Goal: Task Accomplishment & Management: Manage account settings

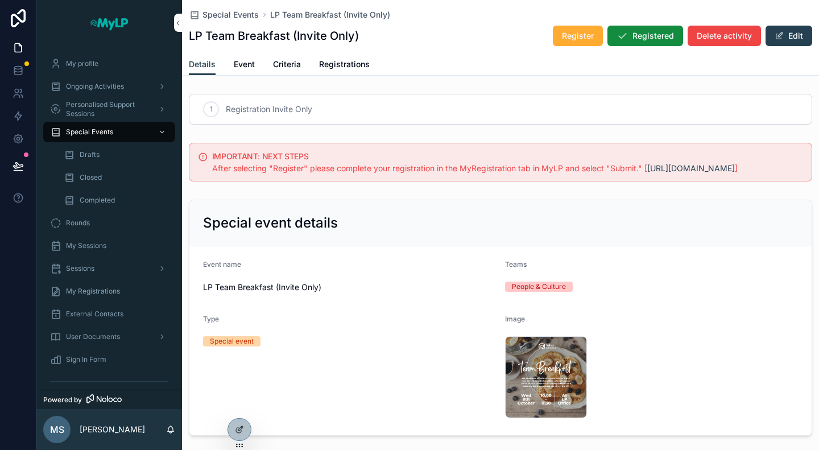
click at [252, 67] on span "Event" at bounding box center [244, 64] width 21 height 11
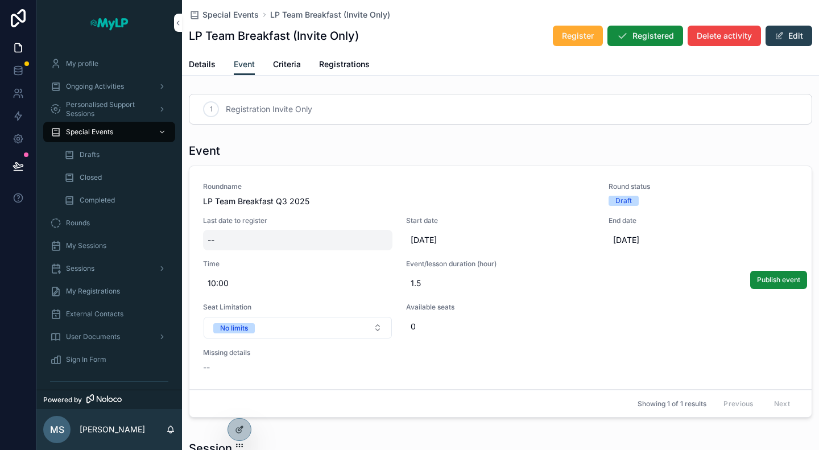
click at [279, 239] on div "--" at bounding box center [297, 240] width 189 height 20
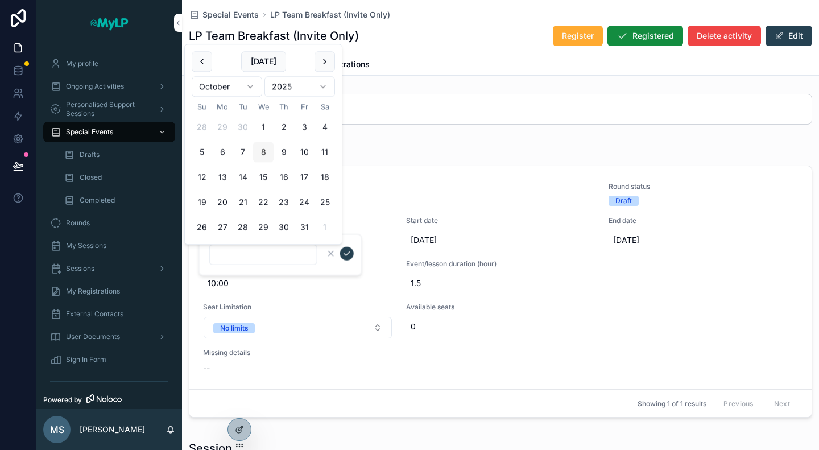
click at [263, 150] on button "8" at bounding box center [263, 152] width 20 height 20
type input "*********"
click at [345, 252] on icon "scrollable content" at bounding box center [346, 253] width 9 height 9
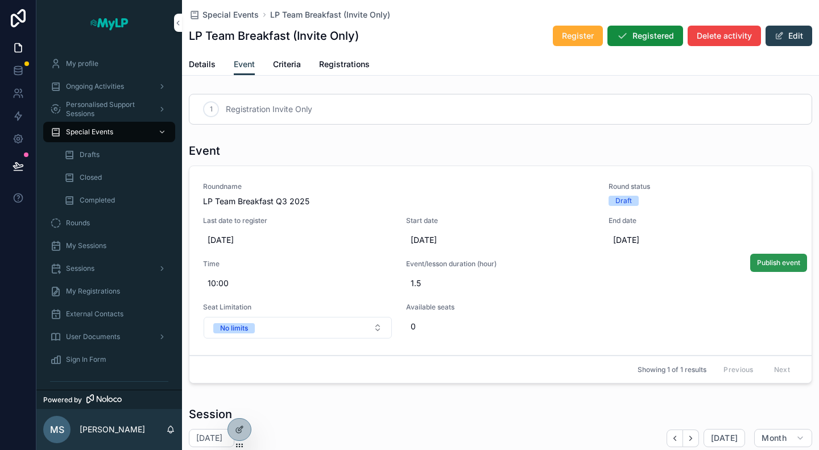
click at [772, 263] on span "Publish event" at bounding box center [778, 262] width 43 height 9
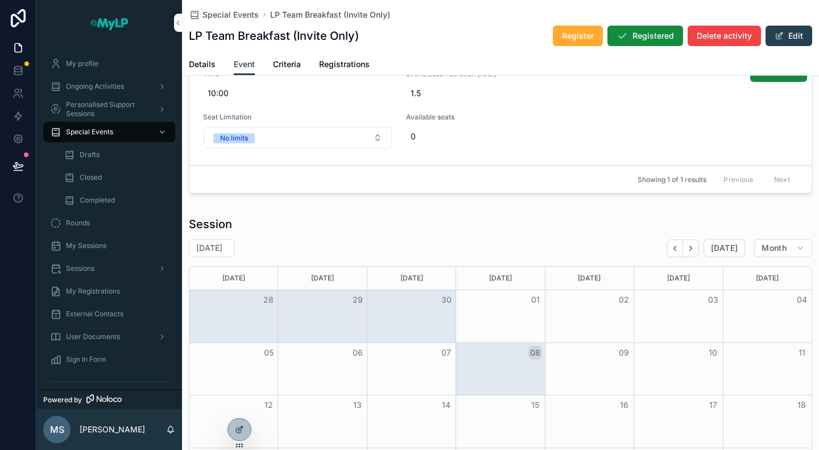
scroll to position [85, 0]
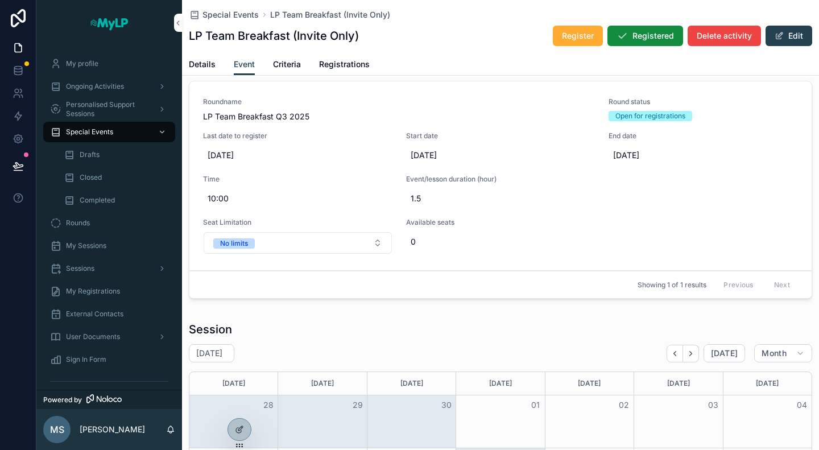
click at [332, 65] on span "Registrations" at bounding box center [344, 64] width 51 height 11
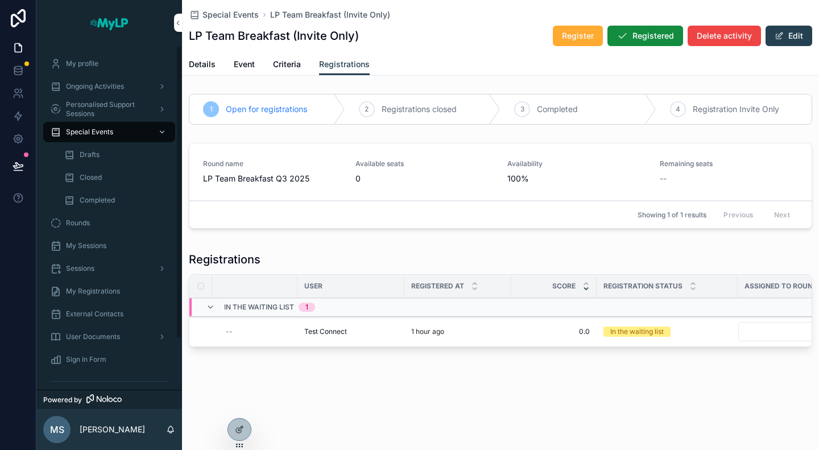
click at [97, 355] on span "Sign In Form" at bounding box center [86, 359] width 40 height 9
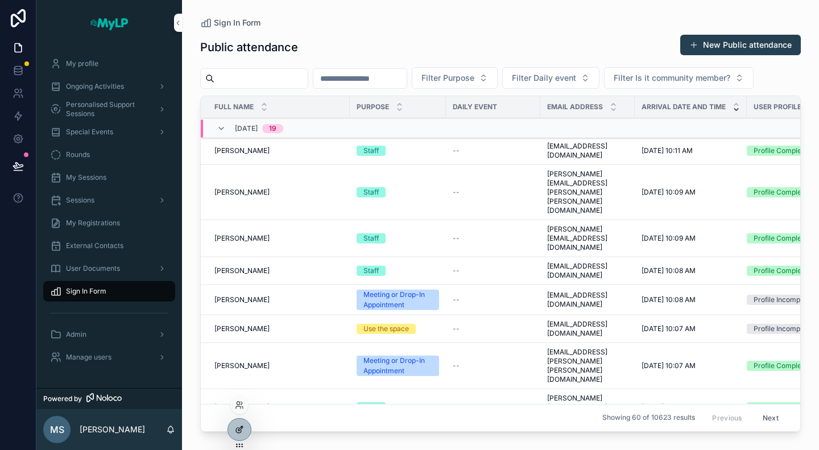
click at [241, 428] on icon at bounding box center [239, 429] width 9 height 9
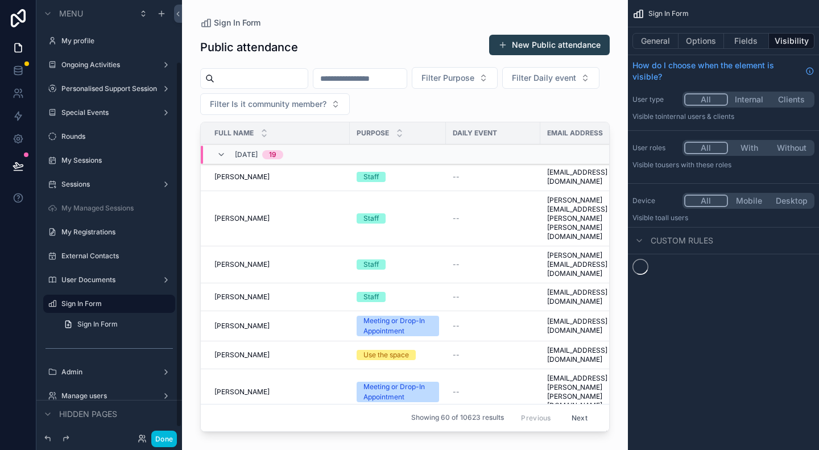
scroll to position [73, 0]
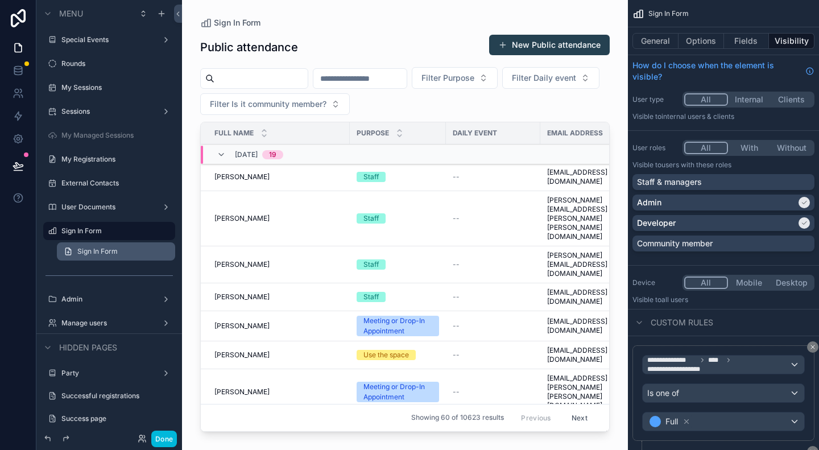
click at [103, 255] on span "Sign In Form" at bounding box center [97, 251] width 40 height 9
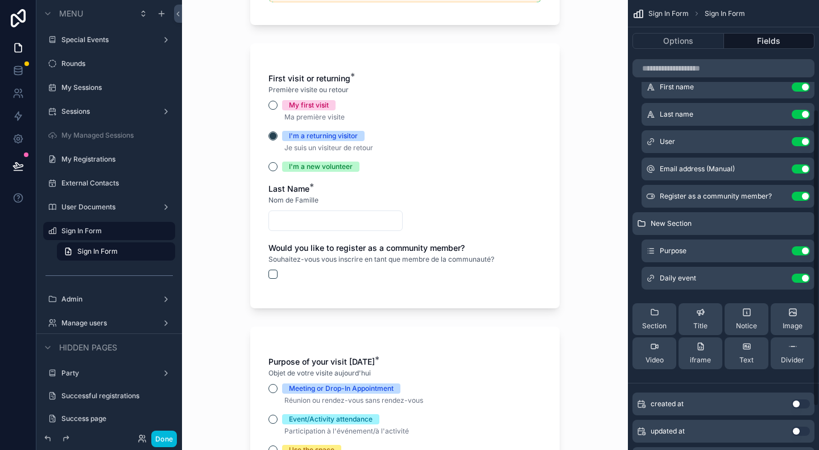
scroll to position [171, 0]
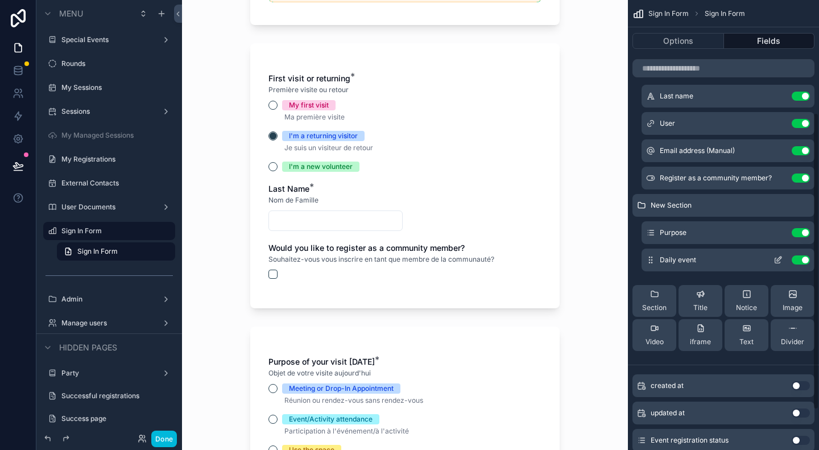
click at [779, 258] on icon "scrollable content" at bounding box center [777, 259] width 9 height 9
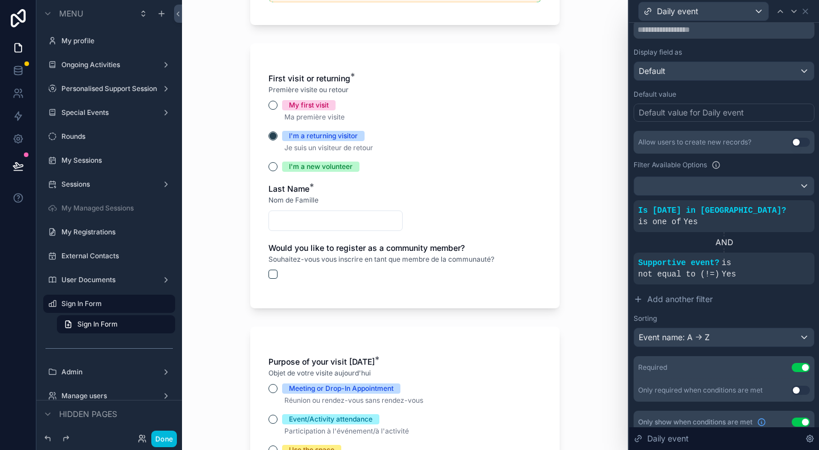
scroll to position [386, 0]
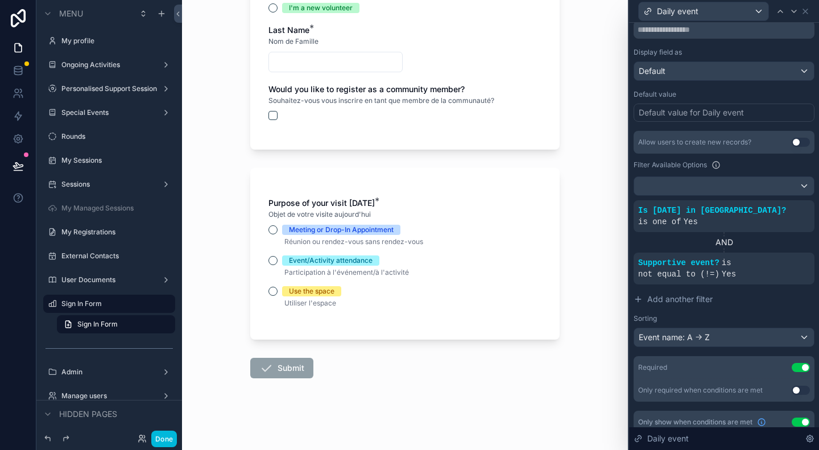
click at [271, 255] on div "Event/Activity attendance" at bounding box center [404, 260] width 273 height 10
click at [271, 261] on button "Event/Activity attendance" at bounding box center [272, 260] width 9 height 9
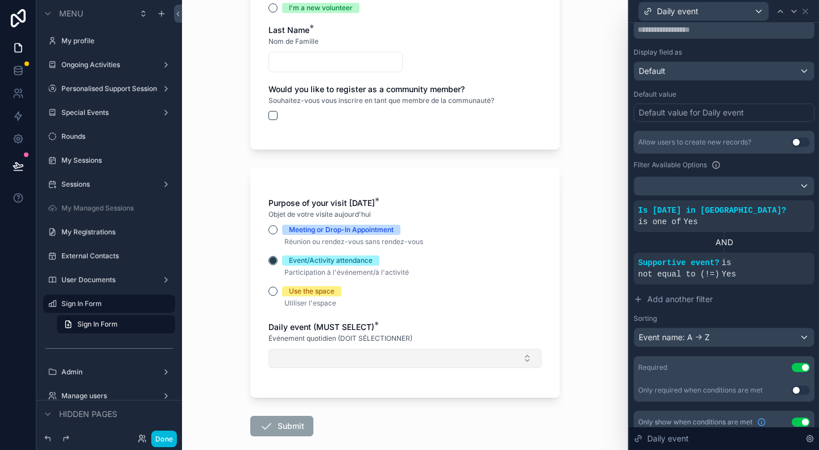
click at [414, 358] on button "Select Button" at bounding box center [404, 357] width 273 height 19
click at [200, 326] on div "Sign In Form Formulaire de Connexion Are you an existing community member? If y…" at bounding box center [405, 225] width 446 height 450
click at [161, 434] on button "Done" at bounding box center [164, 438] width 26 height 16
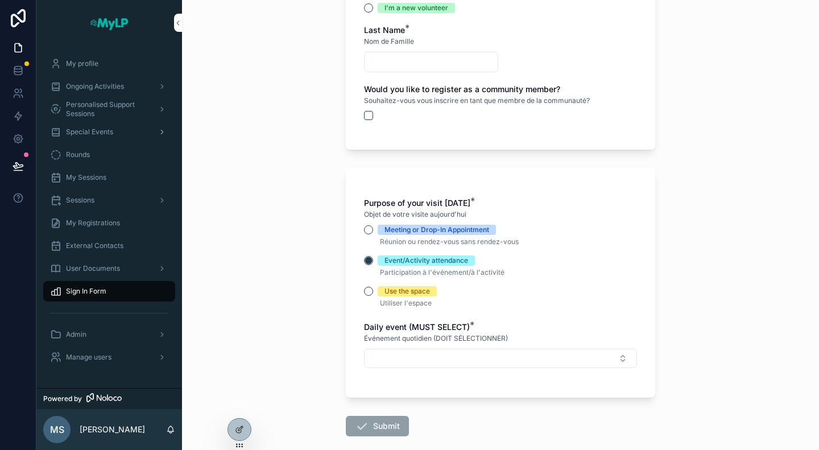
scroll to position [0, 0]
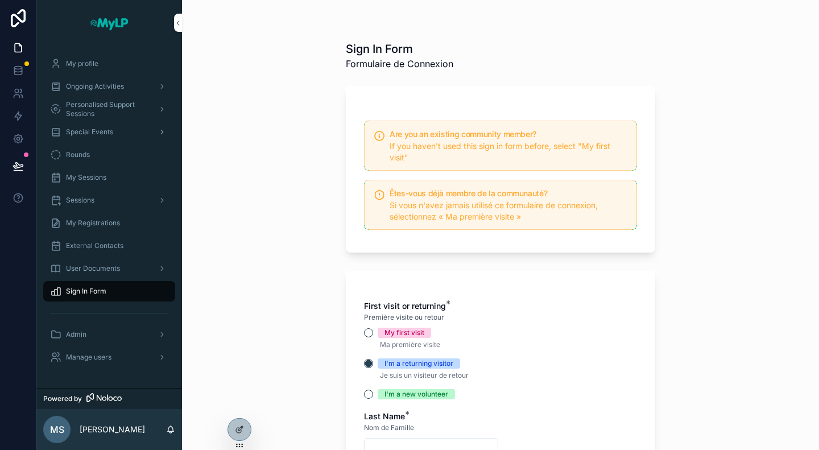
click at [98, 132] on span "Special Events" at bounding box center [89, 131] width 47 height 9
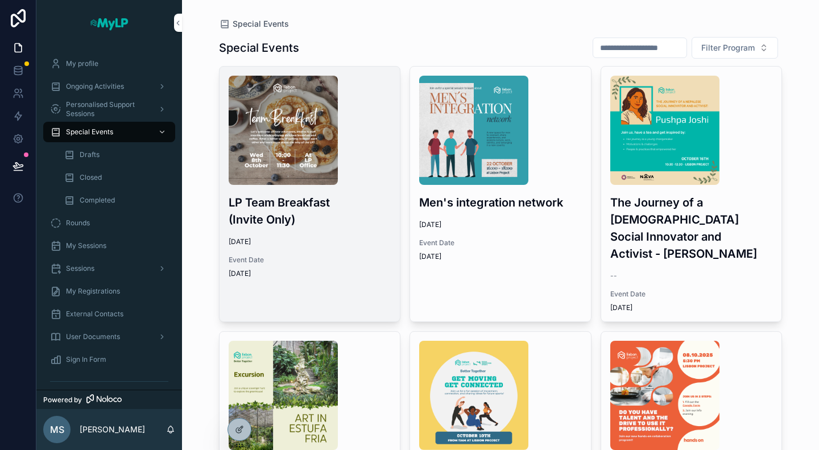
click at [285, 196] on h3 "LP Team Breakfast (Invite Only)" at bounding box center [310, 211] width 163 height 34
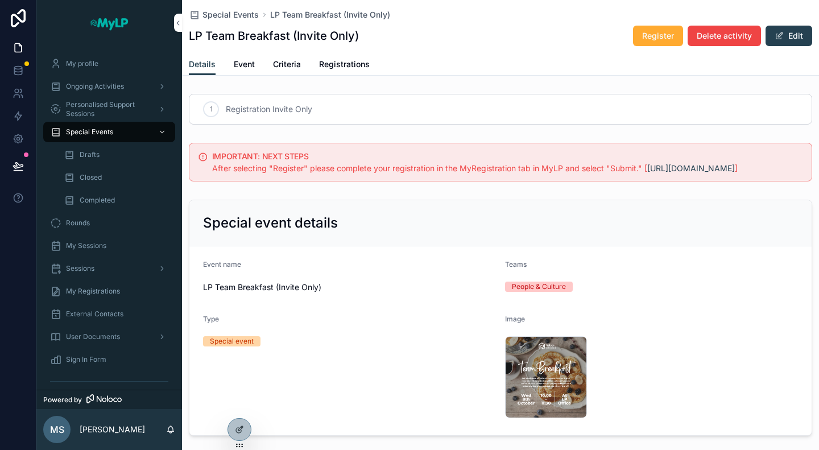
click at [279, 64] on span "Criteria" at bounding box center [287, 64] width 28 height 11
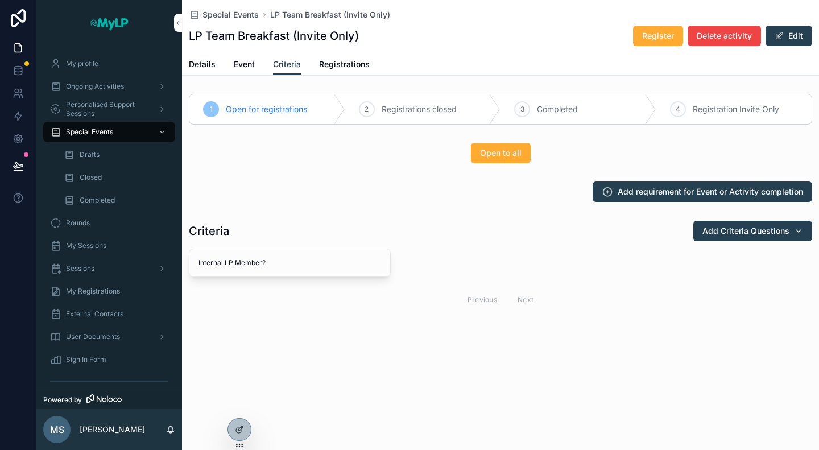
click at [198, 63] on span "Details" at bounding box center [202, 64] width 27 height 11
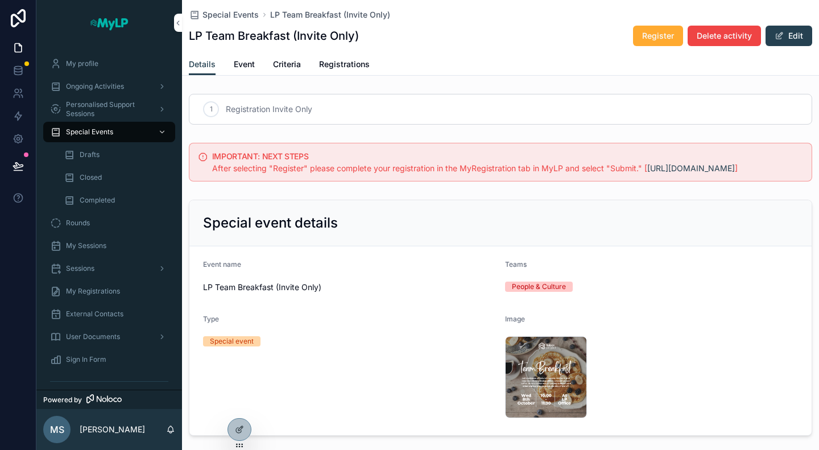
click at [250, 65] on span "Event" at bounding box center [244, 64] width 21 height 11
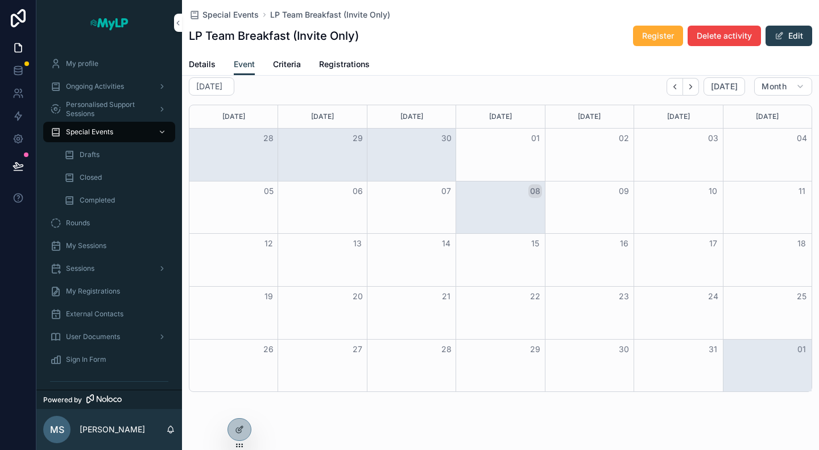
scroll to position [369, 0]
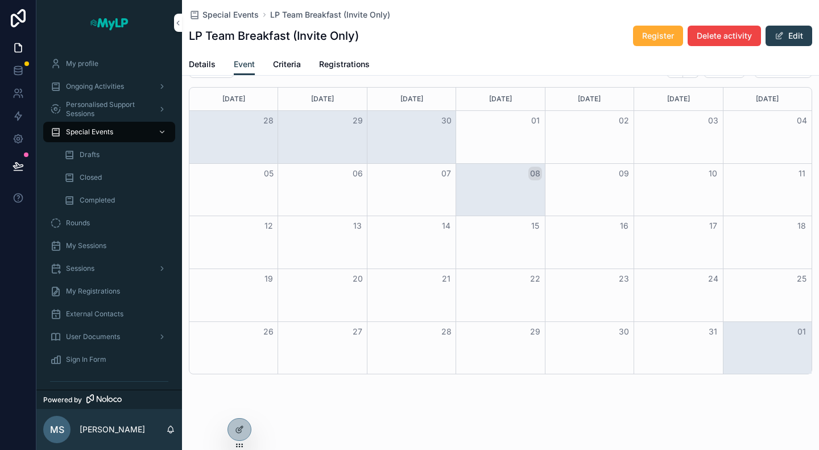
click at [506, 188] on div "Month View" at bounding box center [499, 190] width 89 height 52
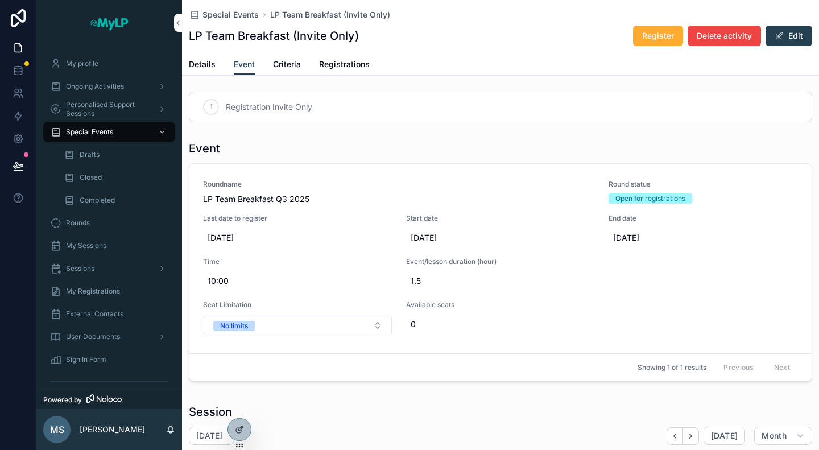
scroll to position [0, 0]
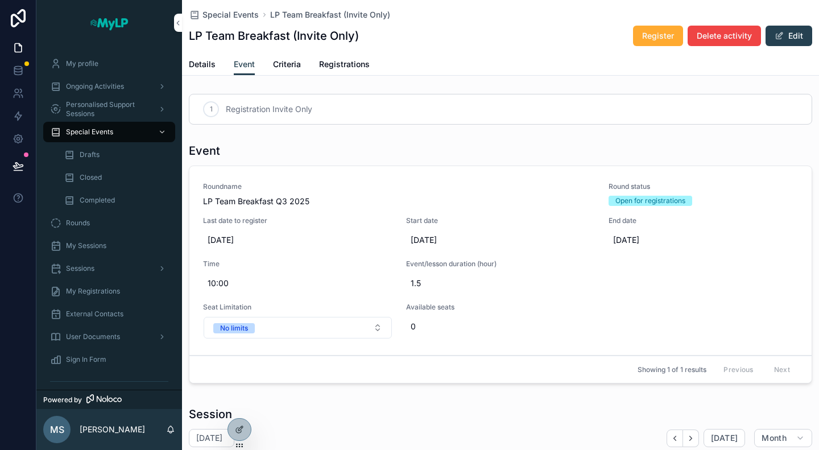
click at [297, 68] on span "Criteria" at bounding box center [287, 64] width 28 height 11
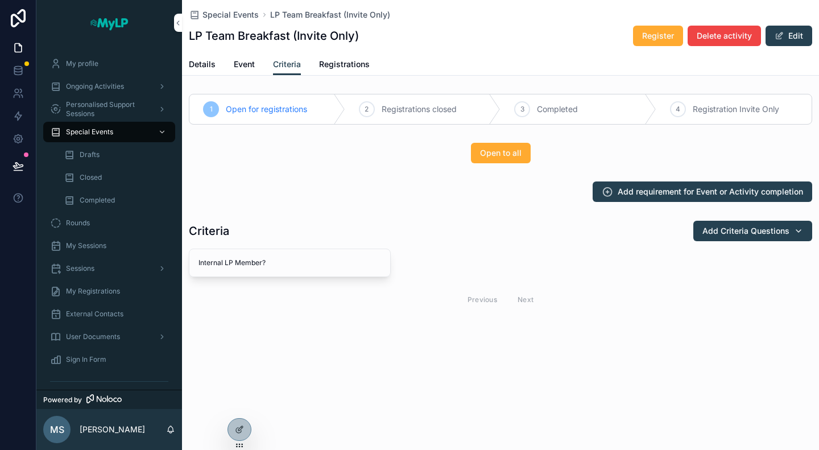
click at [350, 65] on span "Registrations" at bounding box center [344, 64] width 51 height 11
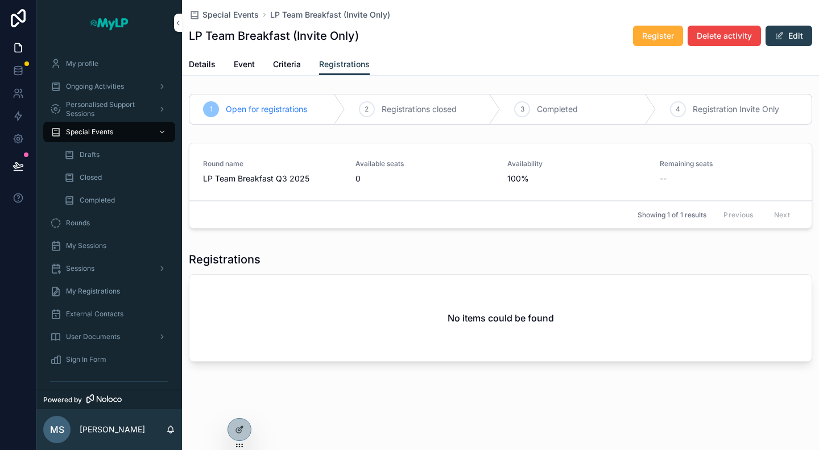
click at [305, 186] on link "Round name LP Team Breakfast Q3 2025 Available seats 0 Availability 100% Remain…" at bounding box center [500, 171] width 622 height 57
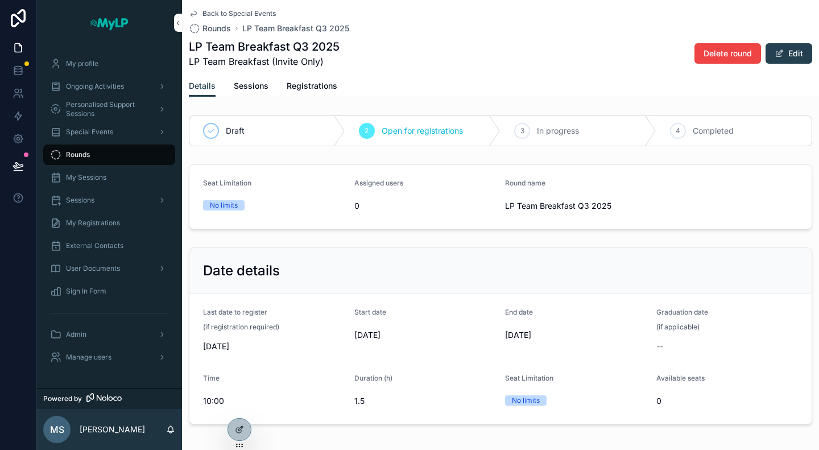
click at [209, 13] on span "Back to Special Events" at bounding box center [238, 13] width 73 height 9
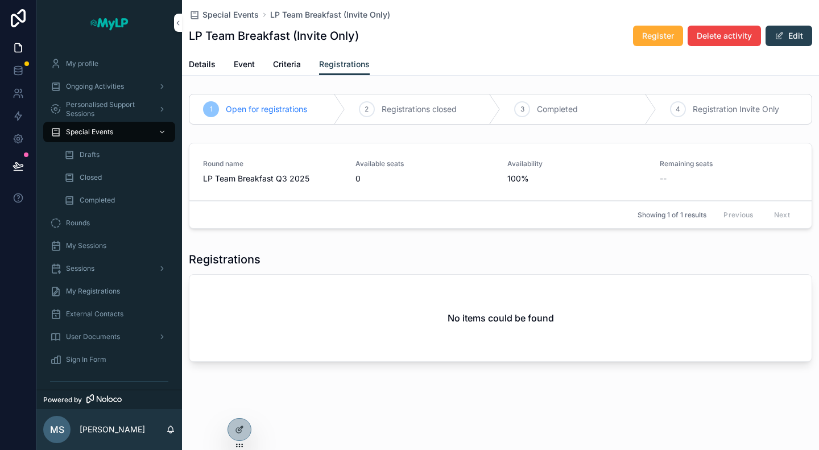
click at [205, 66] on span "Details" at bounding box center [202, 64] width 27 height 11
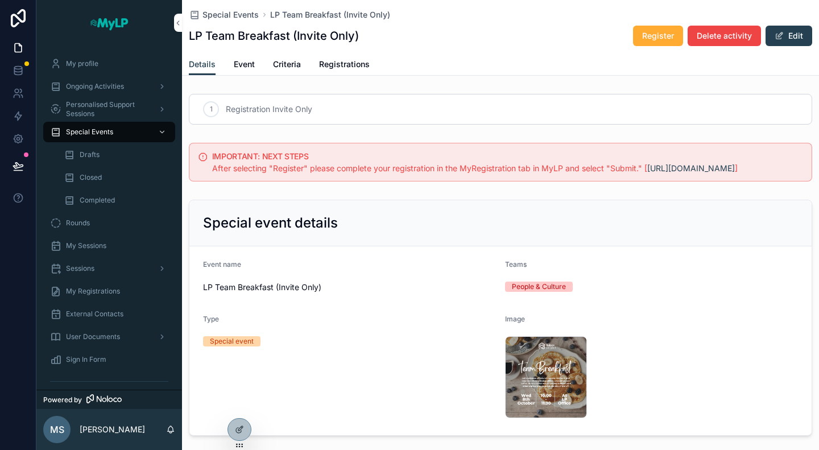
click at [249, 65] on span "Event" at bounding box center [244, 64] width 21 height 11
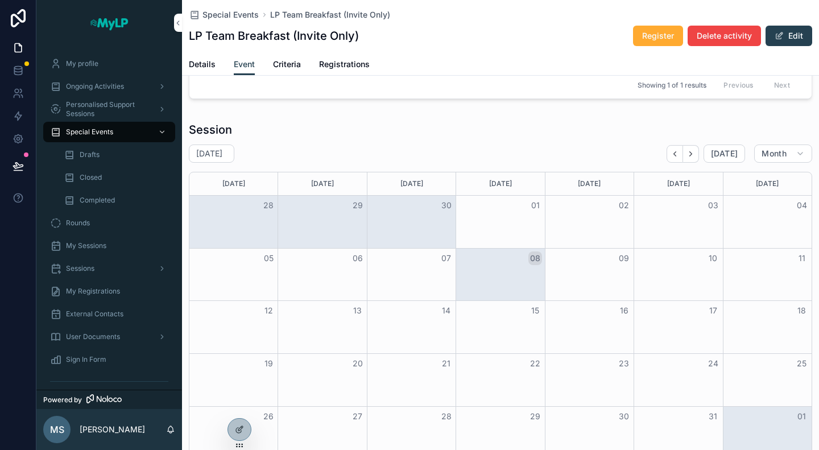
scroll to position [369, 0]
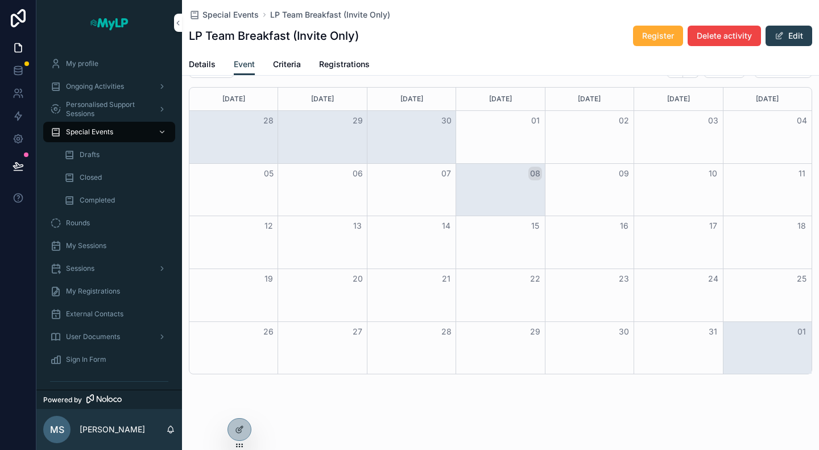
click at [512, 182] on div "Month View" at bounding box center [499, 190] width 89 height 52
click at [532, 169] on button "08" at bounding box center [535, 174] width 14 height 14
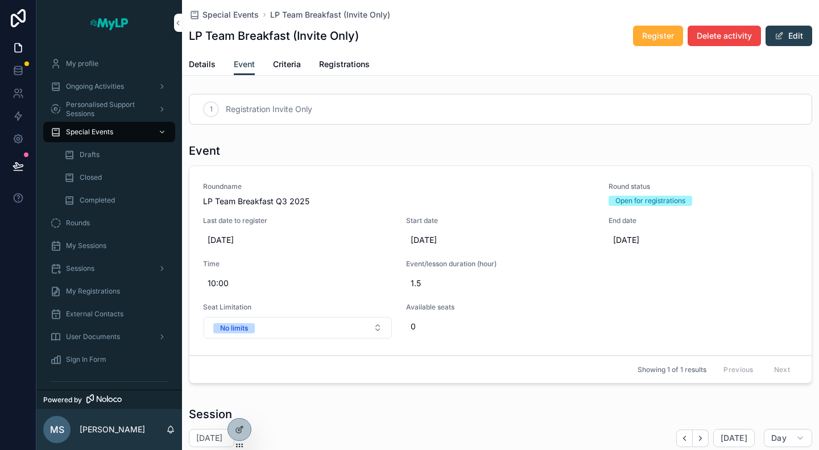
click at [196, 63] on span "Details" at bounding box center [202, 64] width 27 height 11
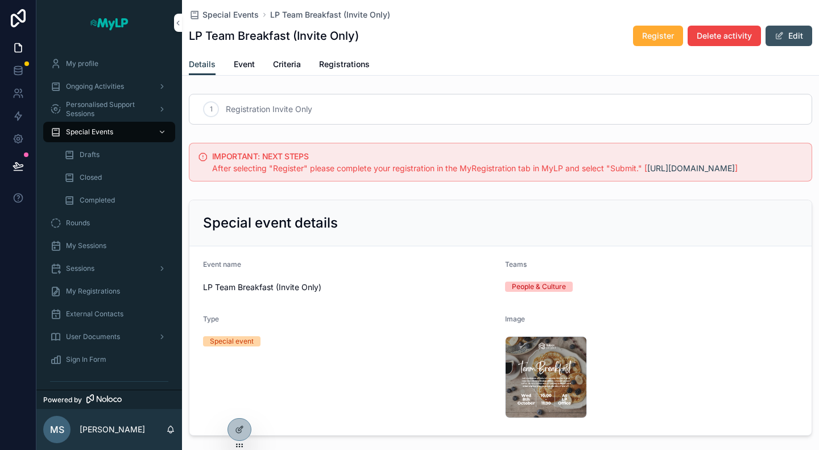
click at [786, 36] on button "Edit" at bounding box center [788, 36] width 47 height 20
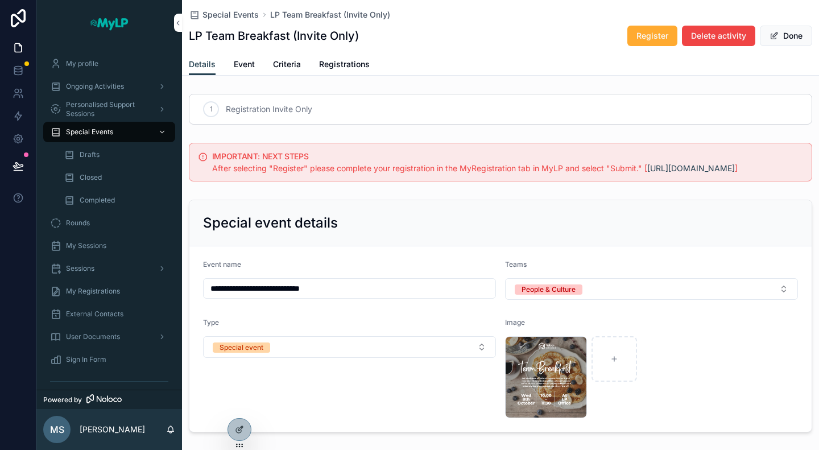
click at [240, 64] on span "Event" at bounding box center [244, 64] width 21 height 11
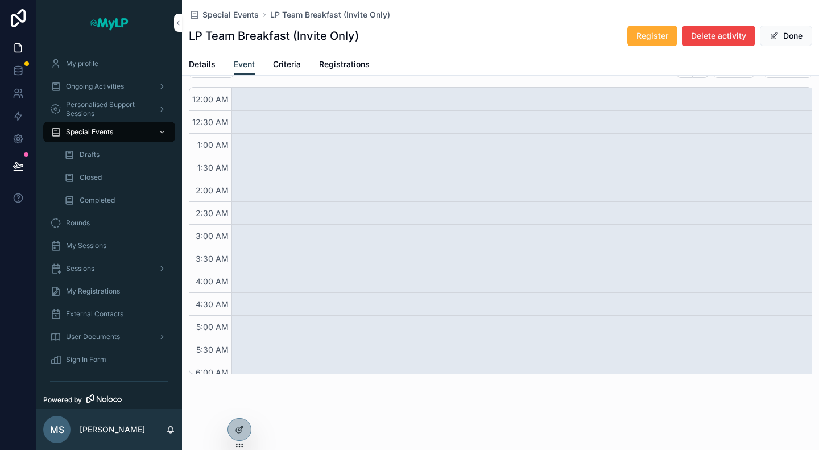
scroll to position [85, 0]
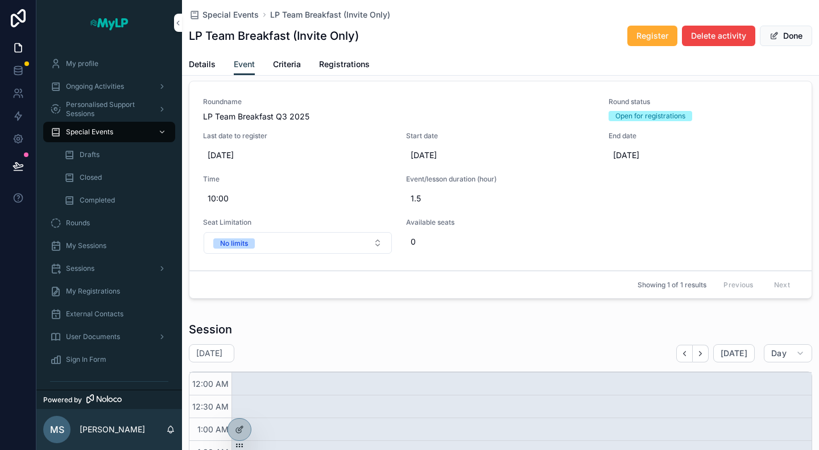
click at [288, 67] on span "Criteria" at bounding box center [287, 64] width 28 height 11
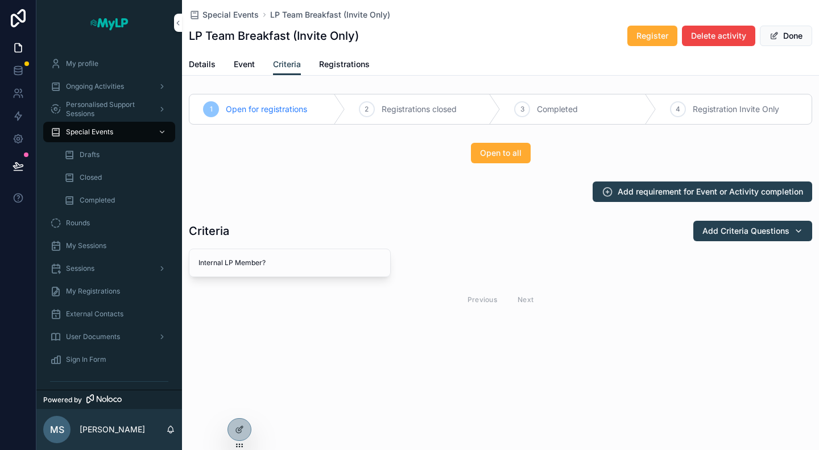
click at [339, 65] on span "Registrations" at bounding box center [344, 64] width 51 height 11
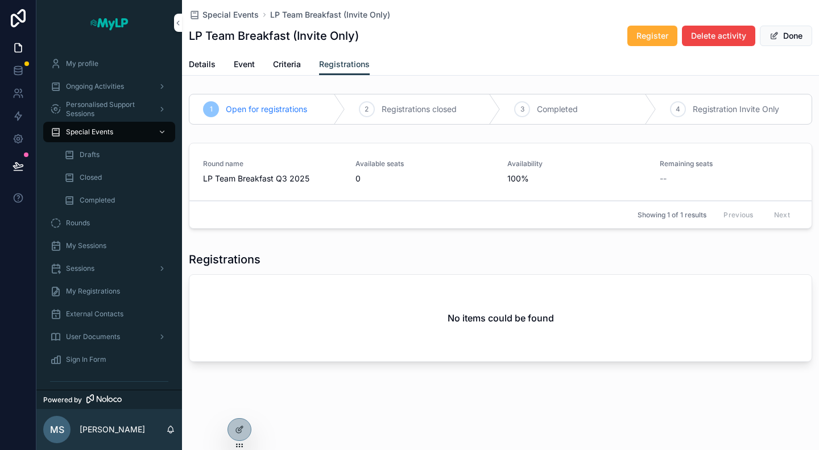
click at [210, 64] on span "Details" at bounding box center [202, 64] width 27 height 11
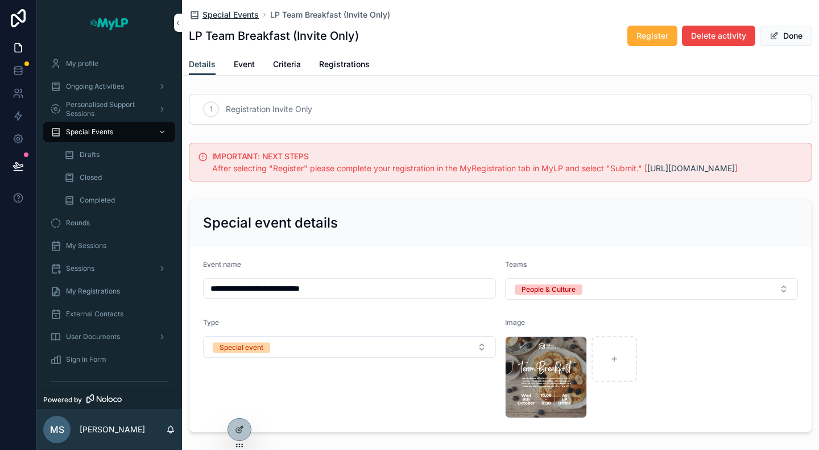
click at [226, 11] on span "Special Events" at bounding box center [230, 14] width 56 height 11
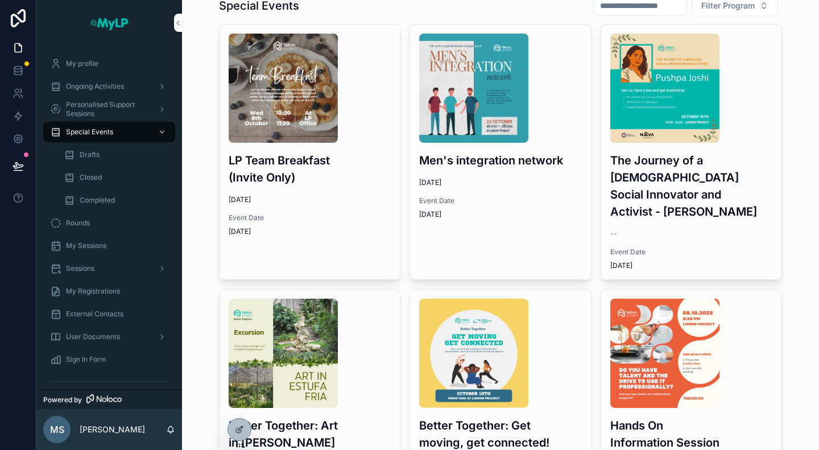
scroll to position [57, 0]
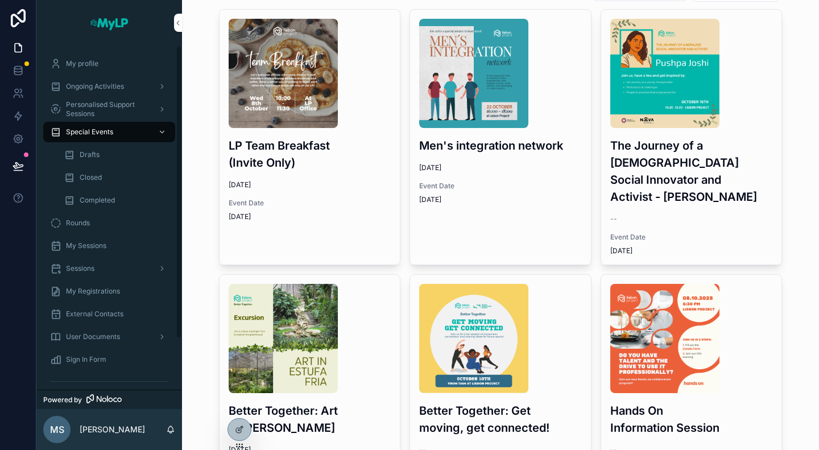
click at [90, 366] on div "Sign In Form" at bounding box center [109, 359] width 118 height 18
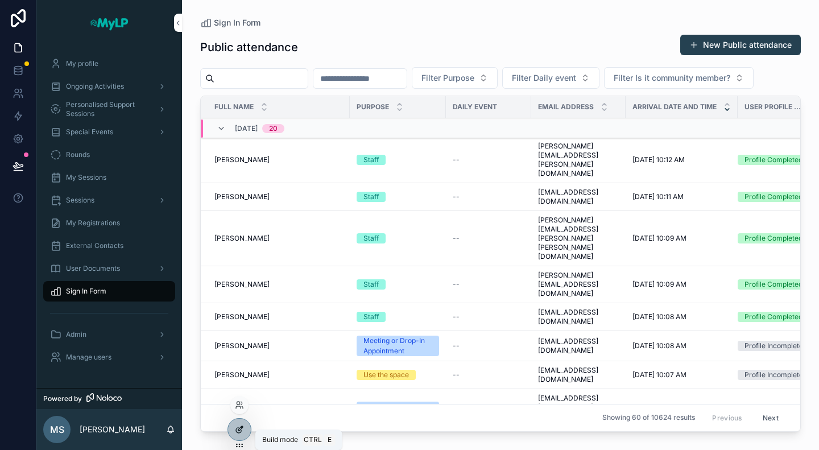
click at [240, 432] on icon at bounding box center [238, 430] width 5 height 5
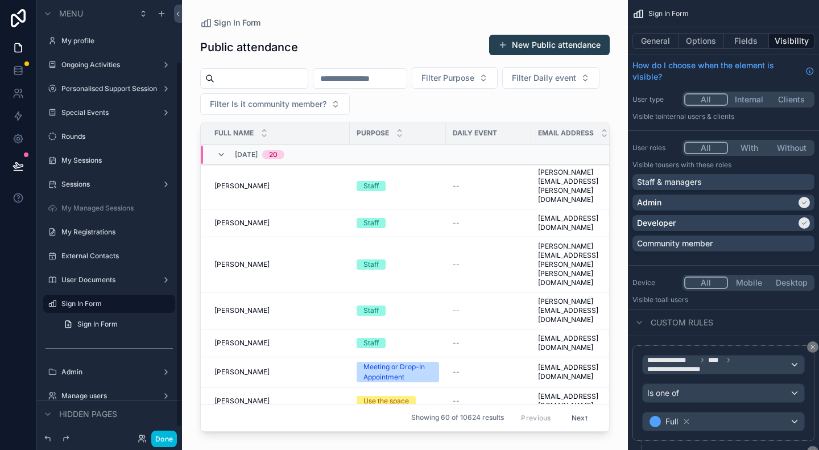
scroll to position [73, 0]
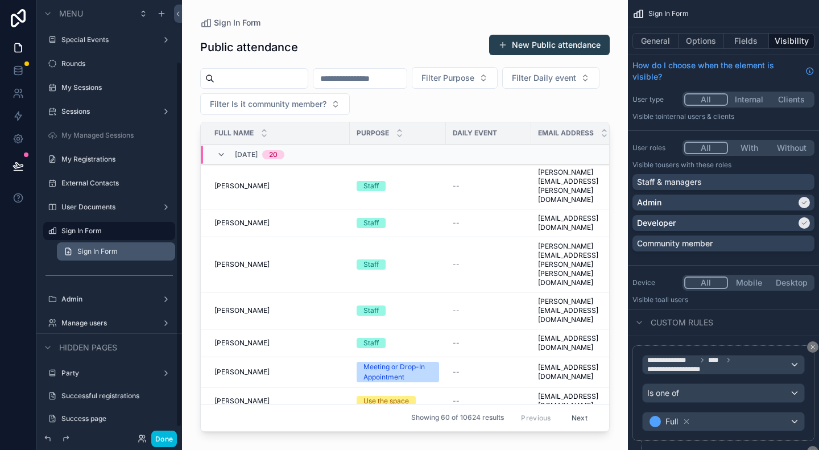
click at [88, 255] on span "Sign In Form" at bounding box center [97, 251] width 40 height 9
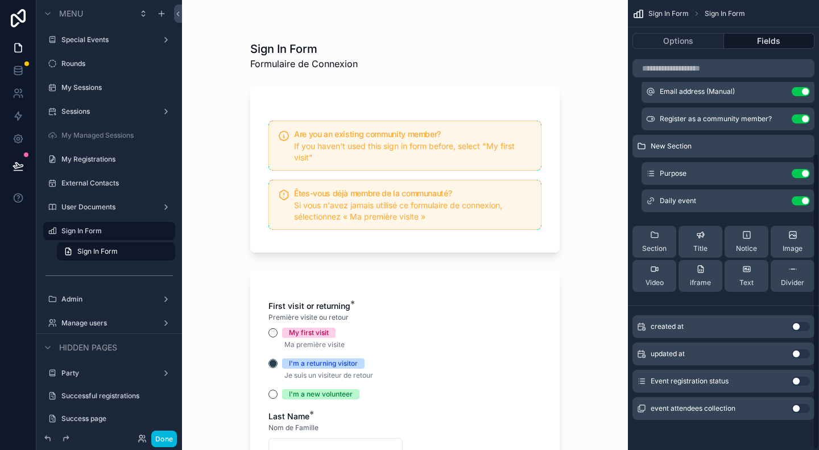
scroll to position [231, 0]
click at [779, 171] on icon "scrollable content" at bounding box center [777, 172] width 9 height 9
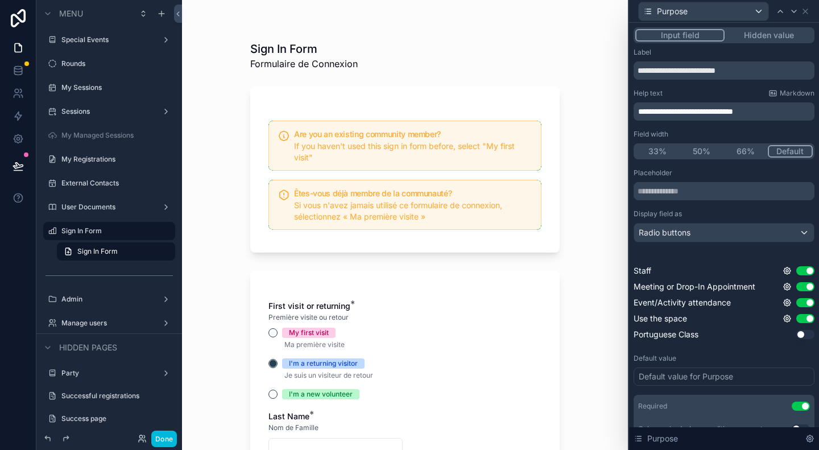
click at [733, 1] on div "Purpose" at bounding box center [723, 11] width 181 height 22
click at [732, 10] on div "Purpose" at bounding box center [703, 11] width 130 height 18
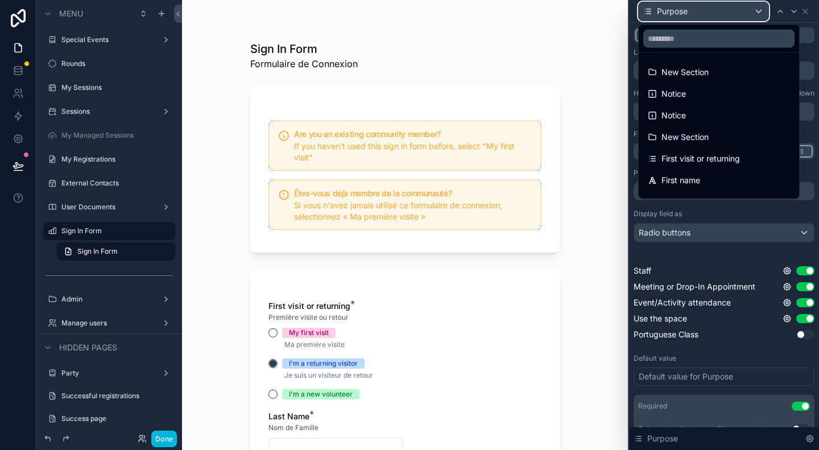
scroll to position [146, 0]
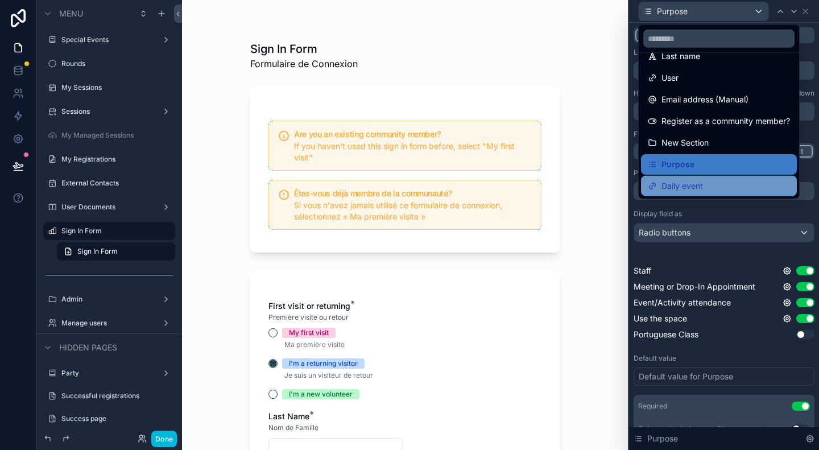
click at [688, 185] on span "Daily event" at bounding box center [682, 186] width 42 height 14
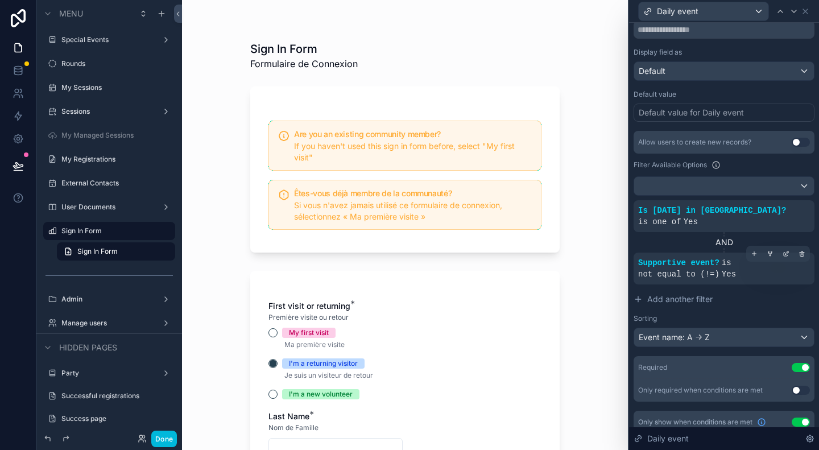
scroll to position [227, 0]
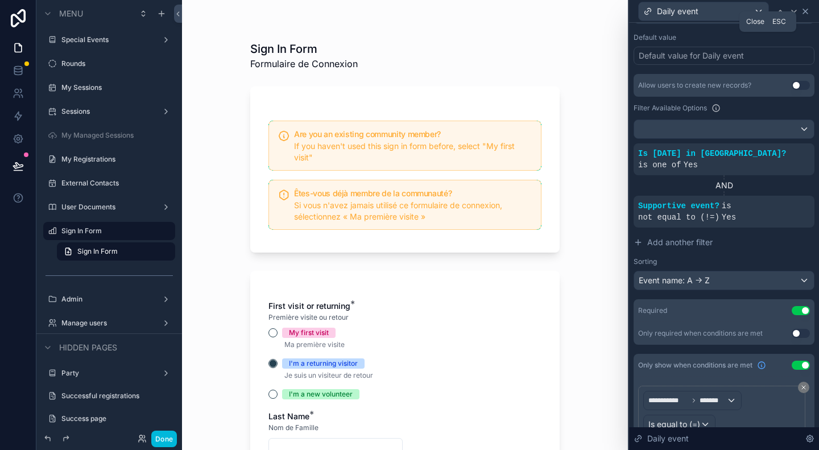
click at [804, 13] on icon at bounding box center [804, 11] width 9 height 9
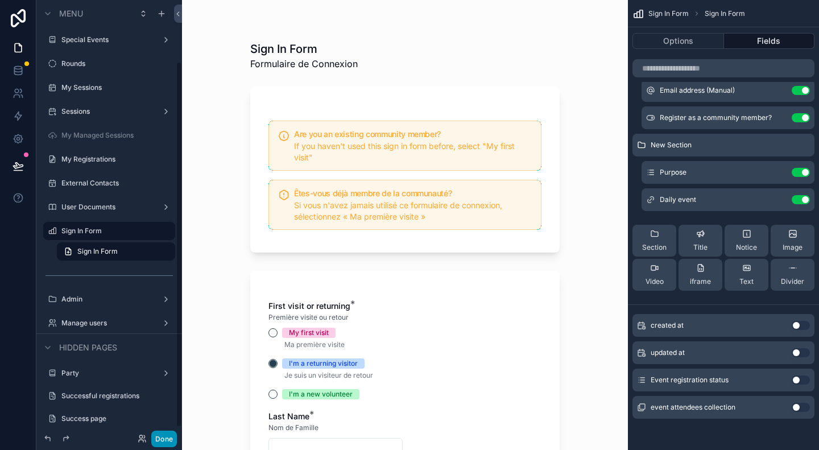
click at [160, 442] on button "Done" at bounding box center [164, 438] width 26 height 16
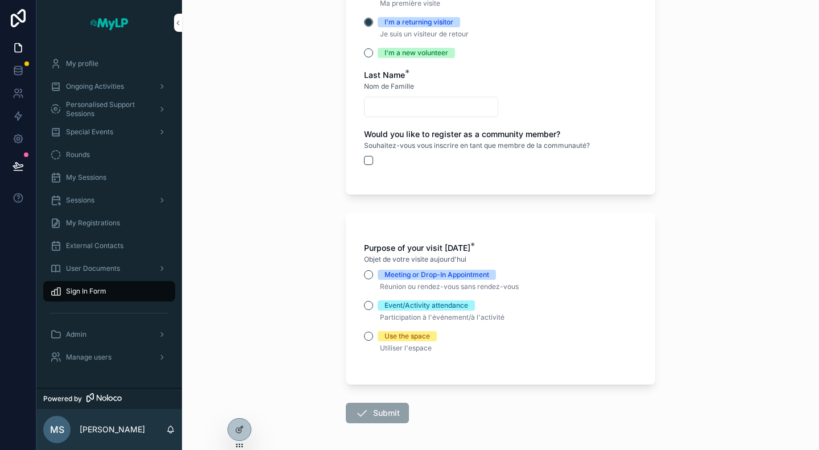
scroll to position [386, 0]
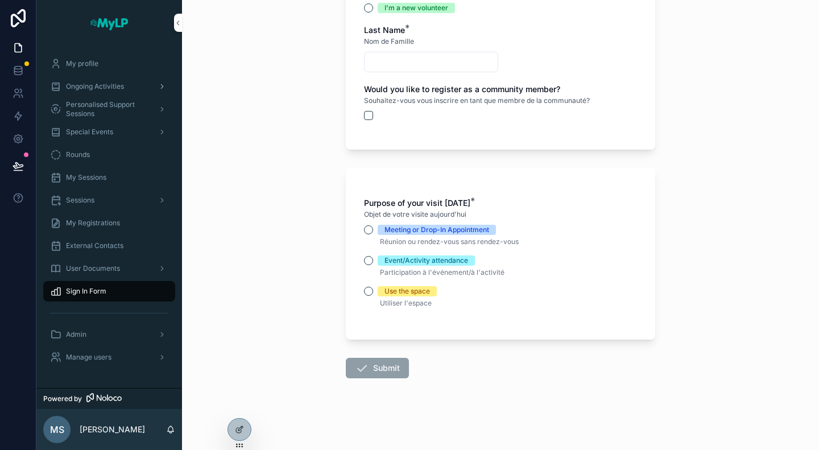
click at [82, 88] on span "Ongoing Activities" at bounding box center [95, 86] width 58 height 9
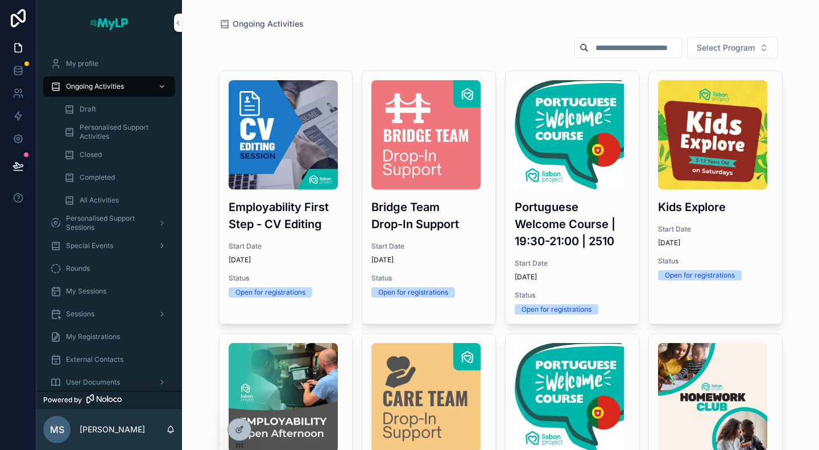
click at [100, 247] on span "Special Events" at bounding box center [89, 245] width 47 height 9
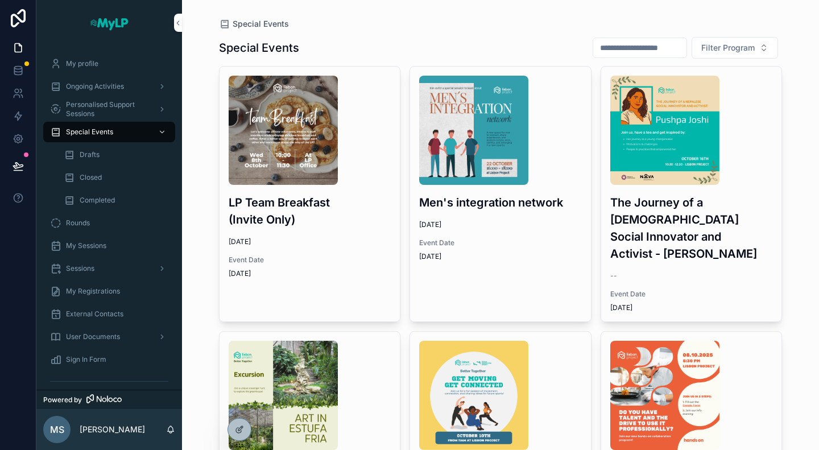
click at [404, 278] on div "LP Team Breakfast (Invite Only) [DATE] Event Date [DATE] Men's integration netw…" at bounding box center [500, 434] width 563 height 736
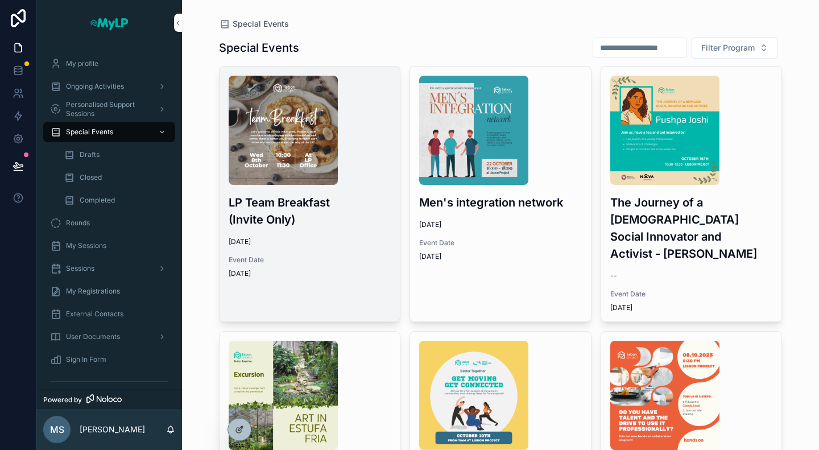
click at [303, 231] on div "LP Team Breakfast (Invite Only) [DATE] Event Date [DATE]" at bounding box center [309, 177] width 181 height 221
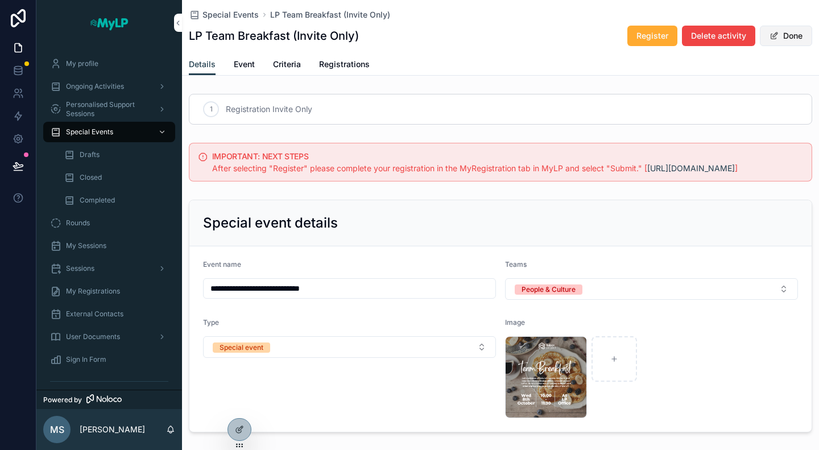
click at [787, 38] on button "Done" at bounding box center [786, 36] width 52 height 20
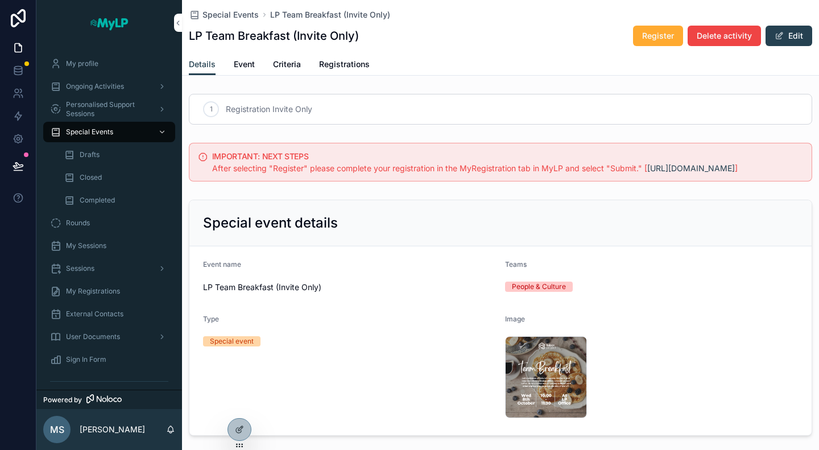
click at [238, 63] on span "Event" at bounding box center [244, 64] width 21 height 11
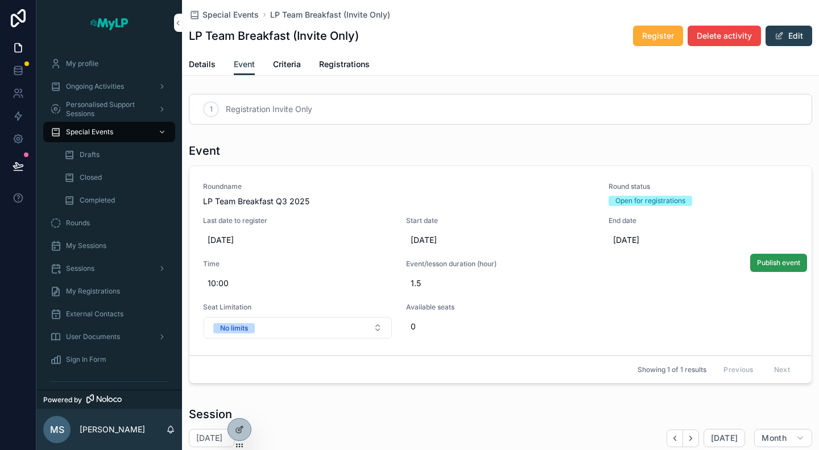
click at [778, 267] on button "Publish event" at bounding box center [778, 263] width 57 height 18
click at [113, 353] on div "Sign In Form" at bounding box center [109, 359] width 118 height 18
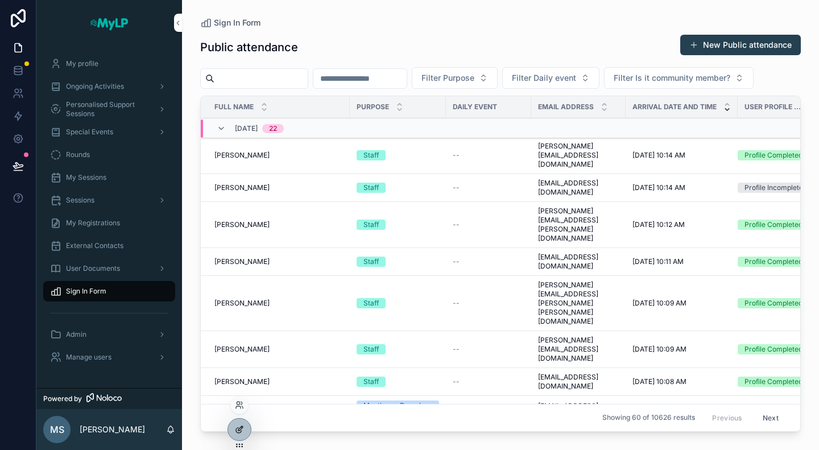
click at [244, 428] on div at bounding box center [239, 429] width 23 height 22
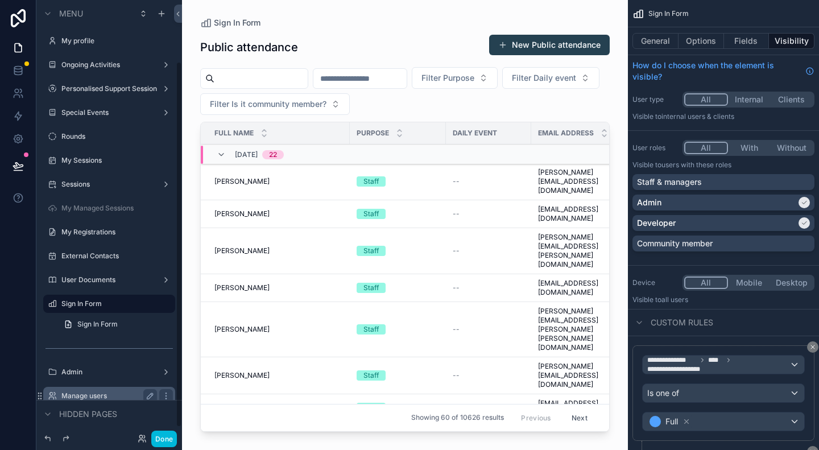
scroll to position [73, 0]
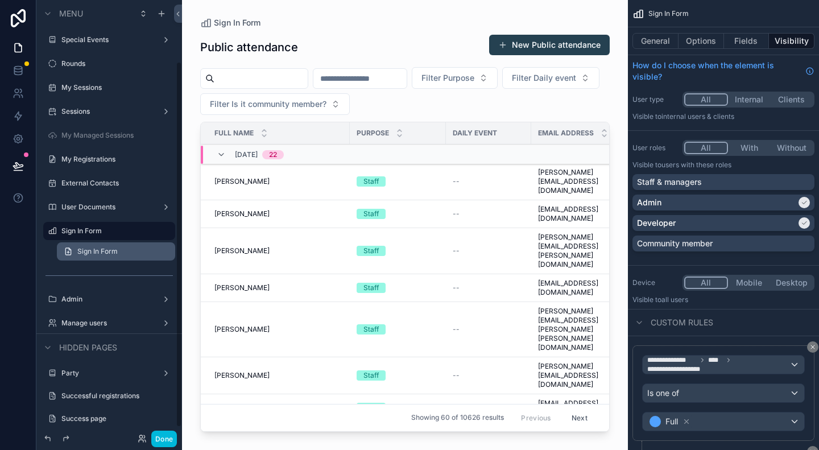
click at [109, 253] on span "Sign In Form" at bounding box center [97, 251] width 40 height 9
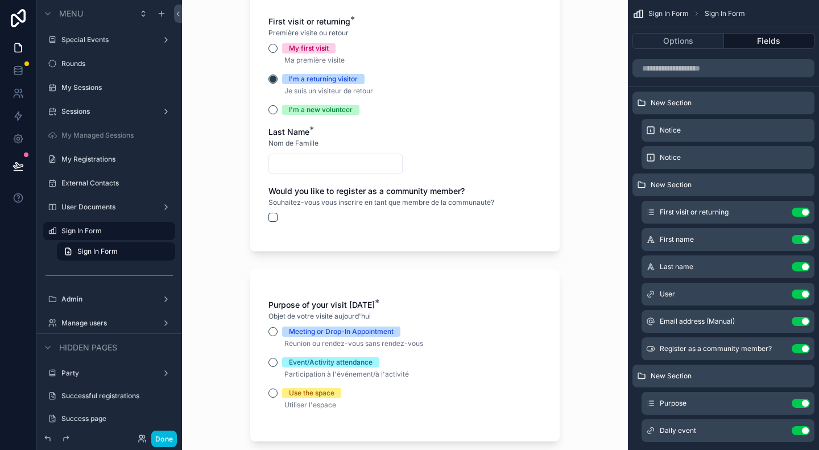
scroll to position [386, 0]
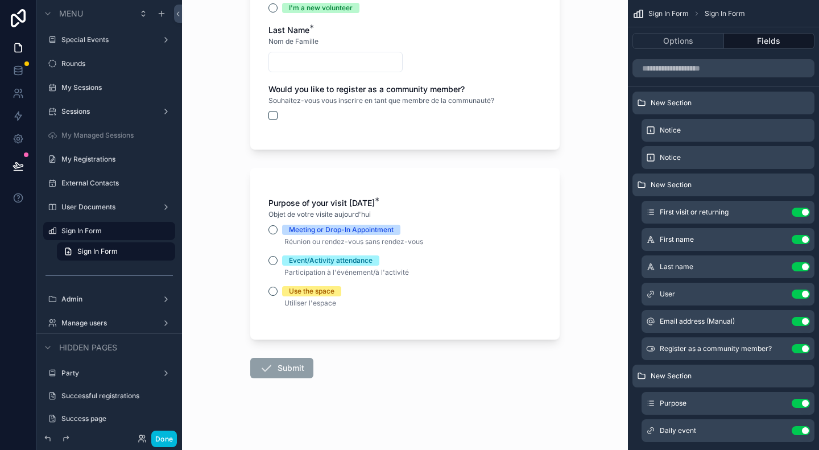
click at [314, 260] on div "Event/Activity attendance" at bounding box center [331, 260] width 84 height 10
click at [260, 258] on div "Purpose of your visit [DATE] * Objet de votre visite aujourd'hui Meeting or Dro…" at bounding box center [404, 254] width 309 height 172
click at [268, 260] on button "Event/Activity attendance" at bounding box center [272, 260] width 9 height 9
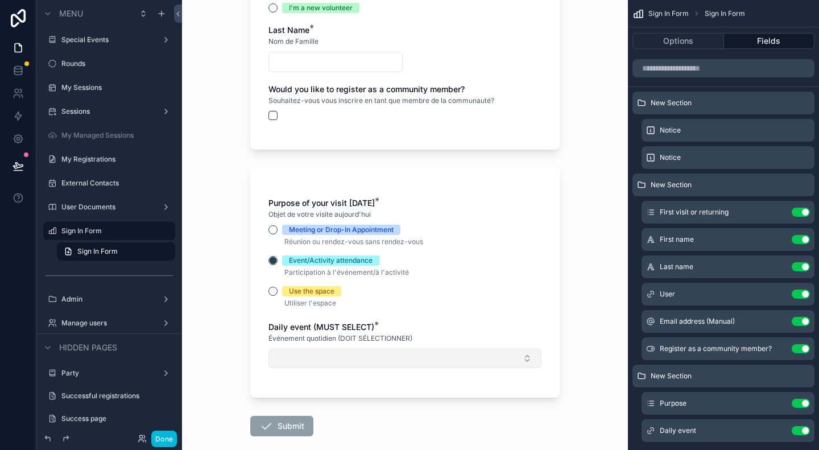
click at [378, 361] on button "Select Button" at bounding box center [404, 357] width 273 height 19
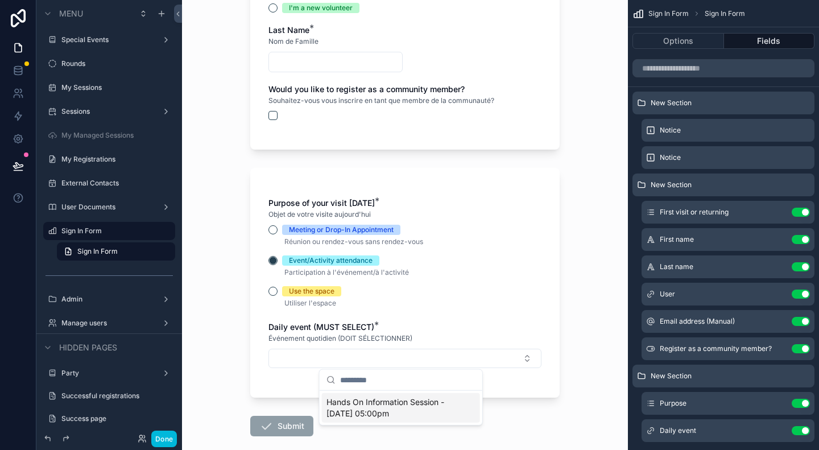
click at [596, 257] on div "Sign In Form Formulaire de Connexion Are you an existing community member? If y…" at bounding box center [405, 225] width 446 height 450
click at [166, 438] on button "Done" at bounding box center [164, 438] width 26 height 16
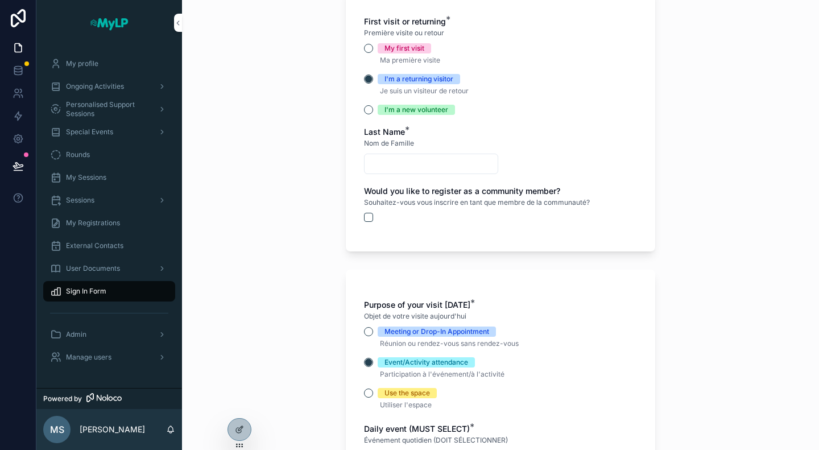
scroll to position [443, 0]
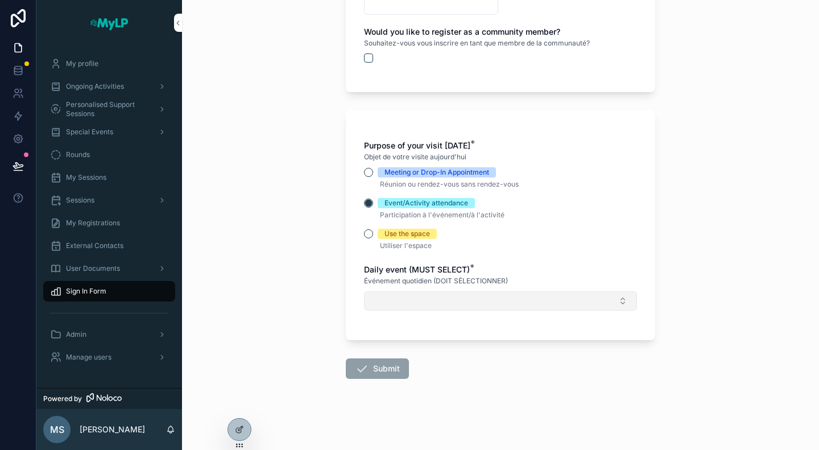
click at [433, 304] on button "Select Button" at bounding box center [500, 300] width 273 height 19
click at [263, 232] on div "Sign In Form Formulaire de Connexion Are you an existing community member? If y…" at bounding box center [500, 225] width 637 height 450
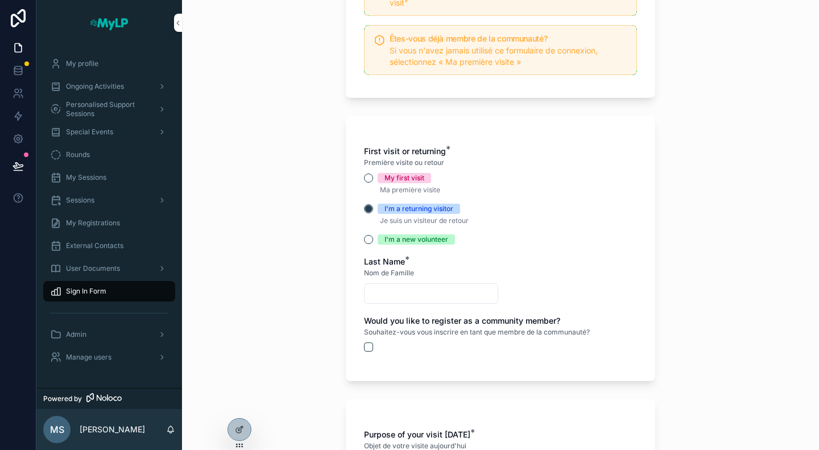
scroll to position [382, 0]
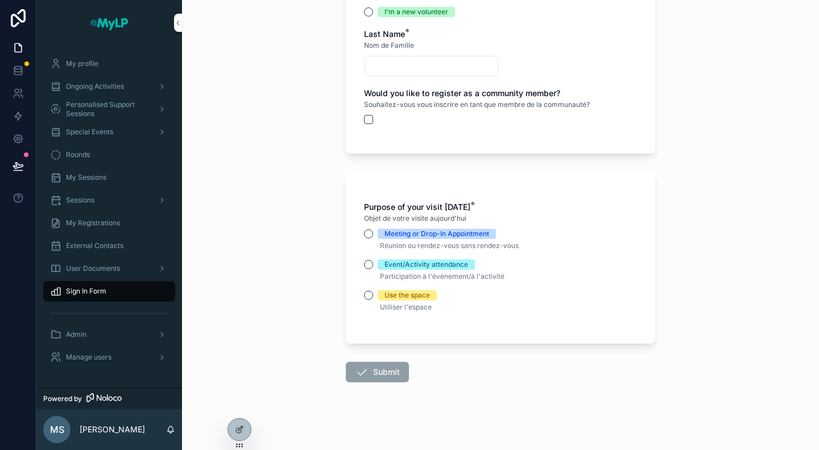
click at [426, 268] on div "Event/Activity attendance" at bounding box center [426, 264] width 84 height 10
click at [373, 268] on button "Event/Activity attendance" at bounding box center [368, 264] width 9 height 9
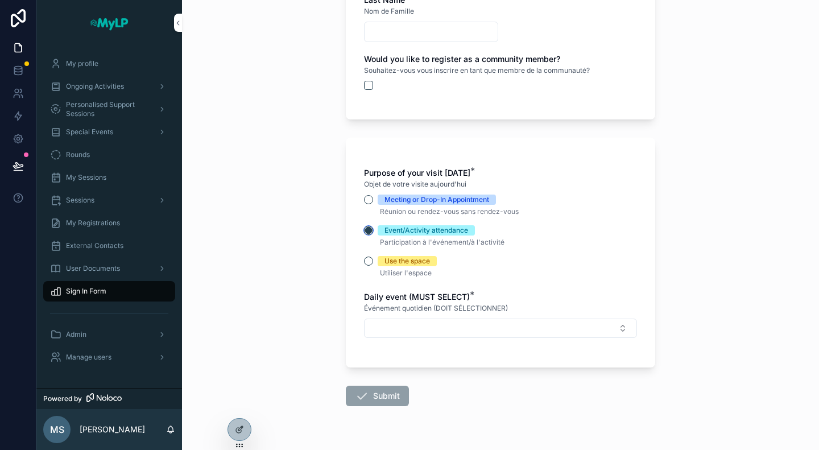
scroll to position [443, 0]
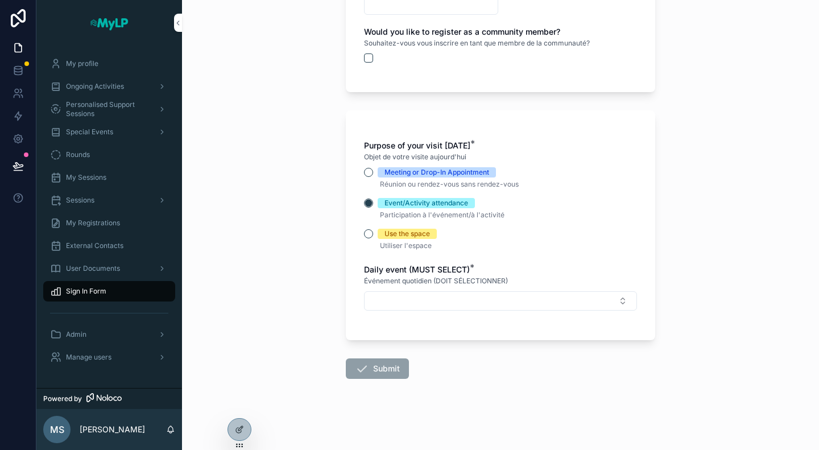
click at [439, 312] on div "Purpose of your visit today * Objet de votre visite aujourd'hui Meeting or Drop…" at bounding box center [500, 231] width 273 height 182
click at [450, 299] on button "Select Button" at bounding box center [500, 300] width 273 height 19
click at [712, 325] on div "Sign In Form Formulaire de Connexion Are you an existing community member? If y…" at bounding box center [500, 225] width 637 height 450
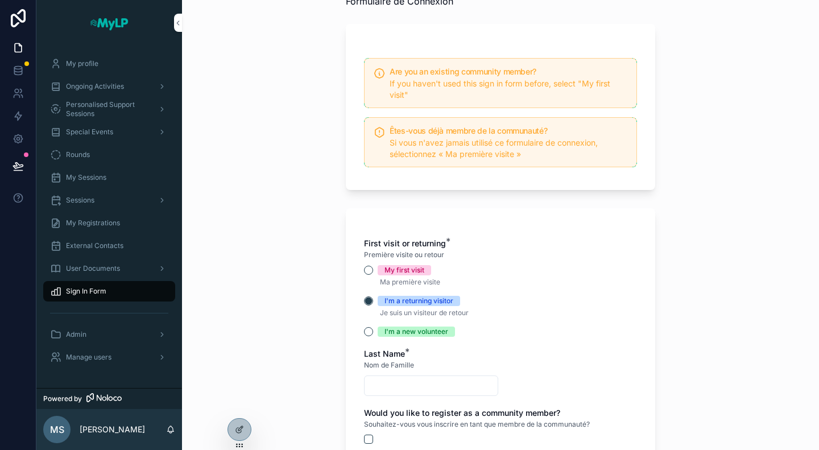
scroll to position [0, 0]
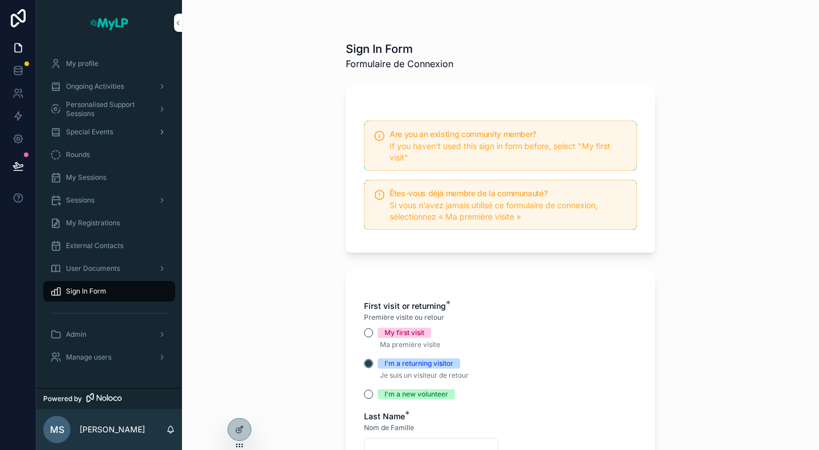
click at [105, 129] on span "Special Events" at bounding box center [89, 131] width 47 height 9
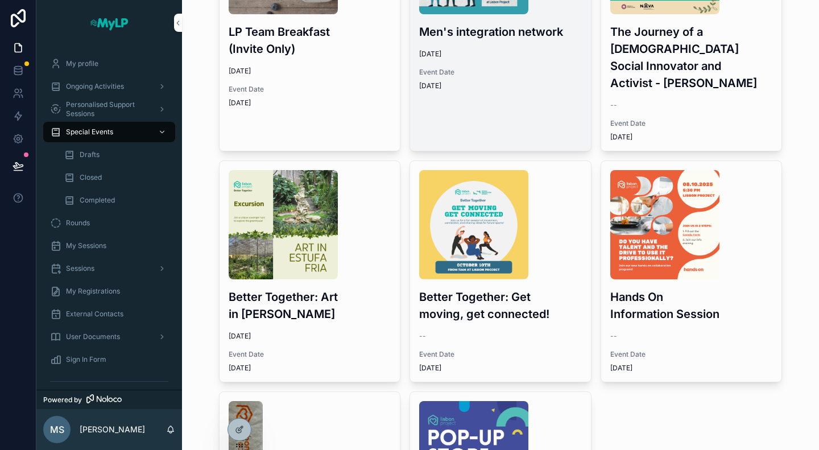
scroll to position [341, 0]
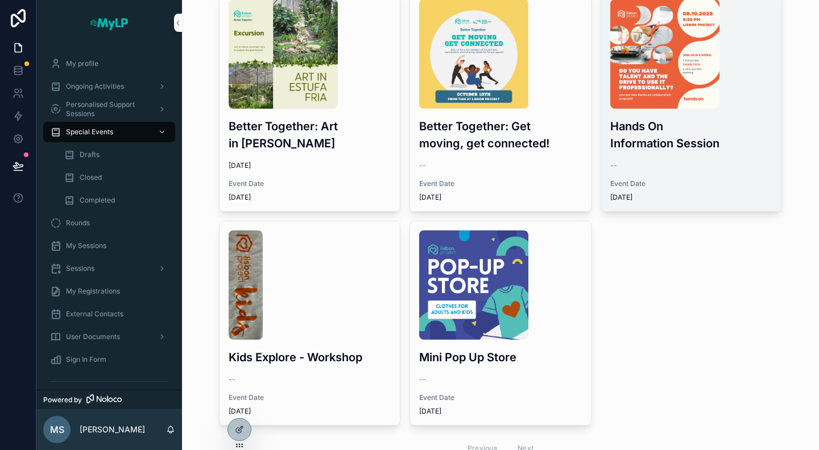
click at [710, 161] on div "--" at bounding box center [691, 165] width 163 height 9
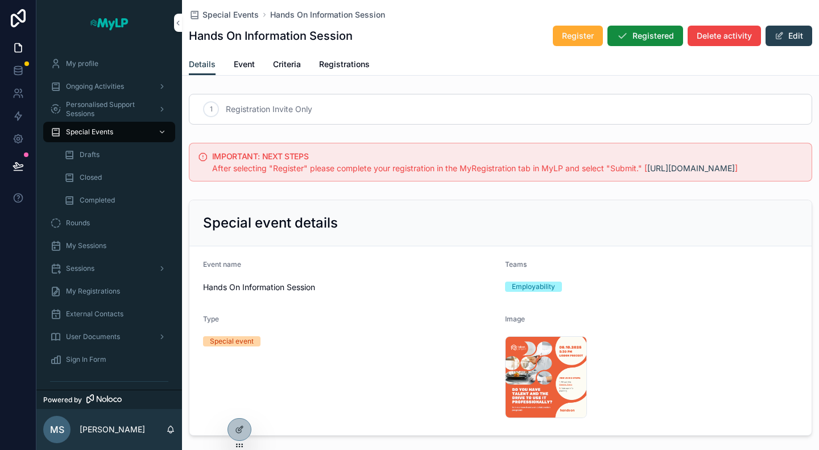
click at [236, 54] on link "Event" at bounding box center [244, 65] width 21 height 23
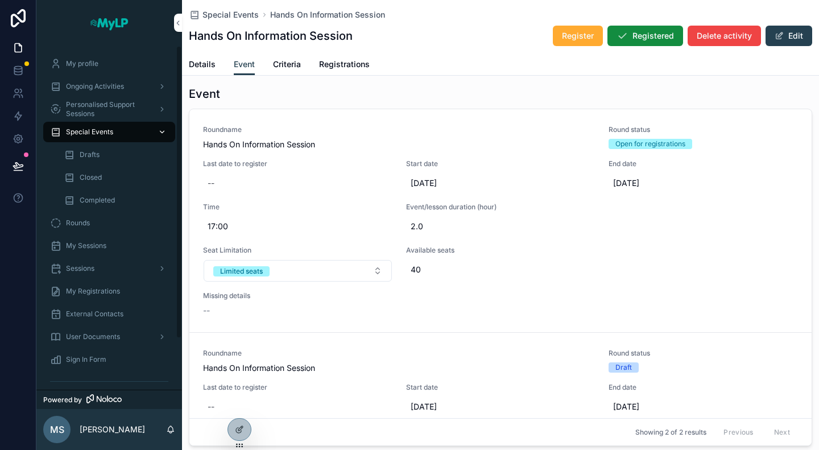
click at [81, 134] on span "Special Events" at bounding box center [89, 131] width 47 height 9
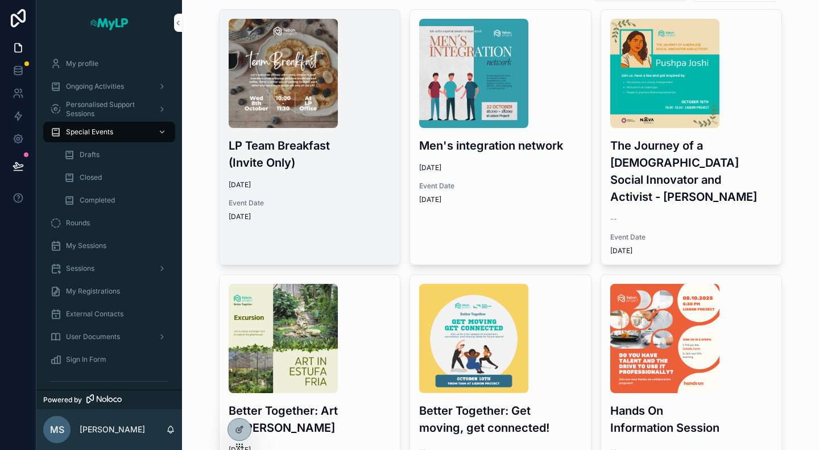
click at [322, 173] on div "LP Team Breakfast (Invite Only) [DATE] Event Date [DATE]" at bounding box center [309, 120] width 181 height 221
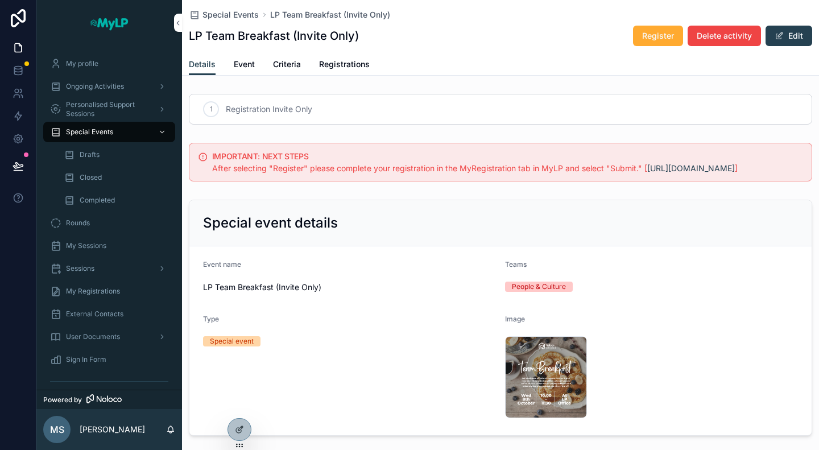
click at [248, 64] on span "Event" at bounding box center [244, 64] width 21 height 11
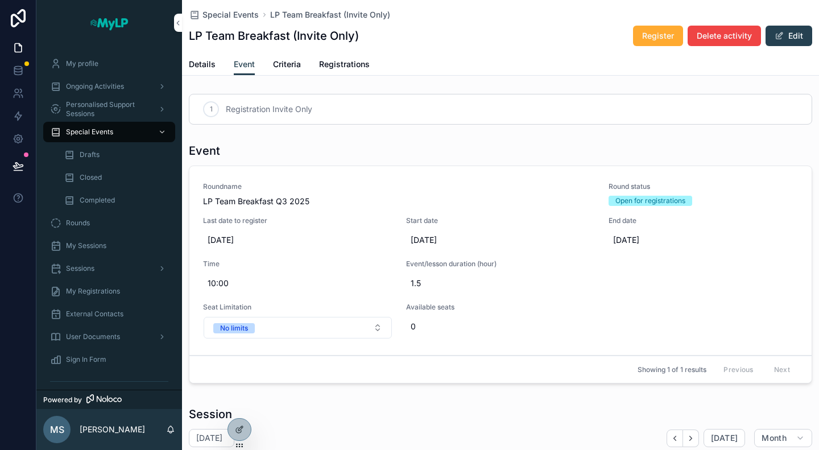
click at [193, 69] on span "Details" at bounding box center [202, 64] width 27 height 11
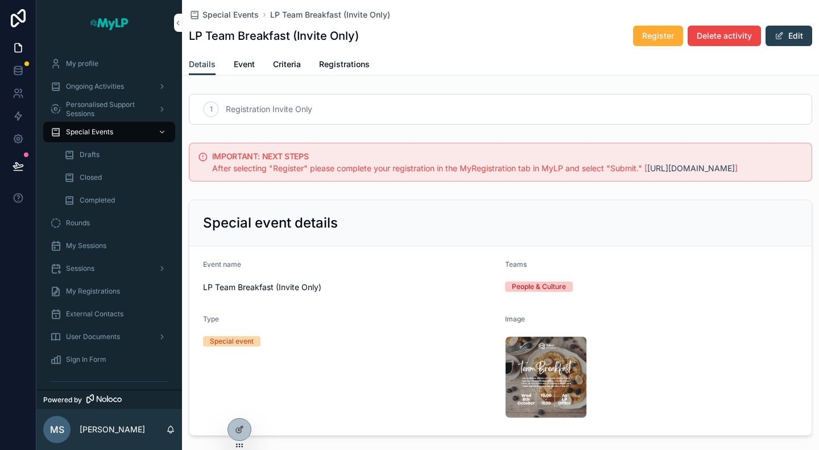
click at [242, 65] on span "Event" at bounding box center [244, 64] width 21 height 11
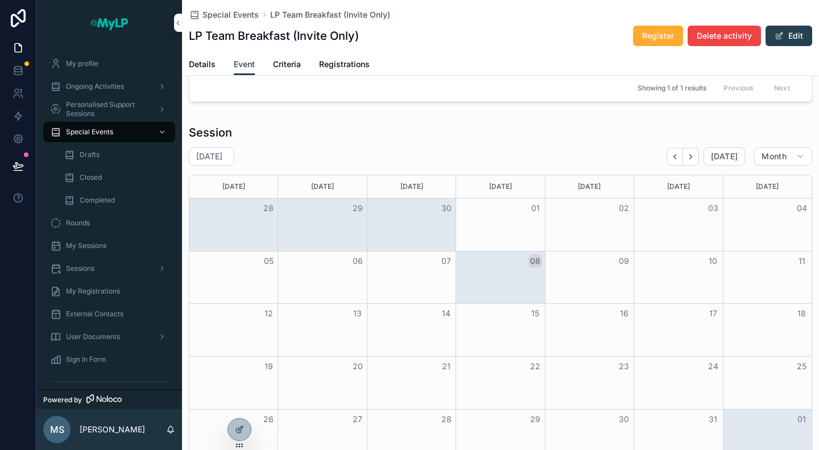
scroll to position [284, 0]
click at [478, 276] on div "Month View" at bounding box center [499, 274] width 89 height 52
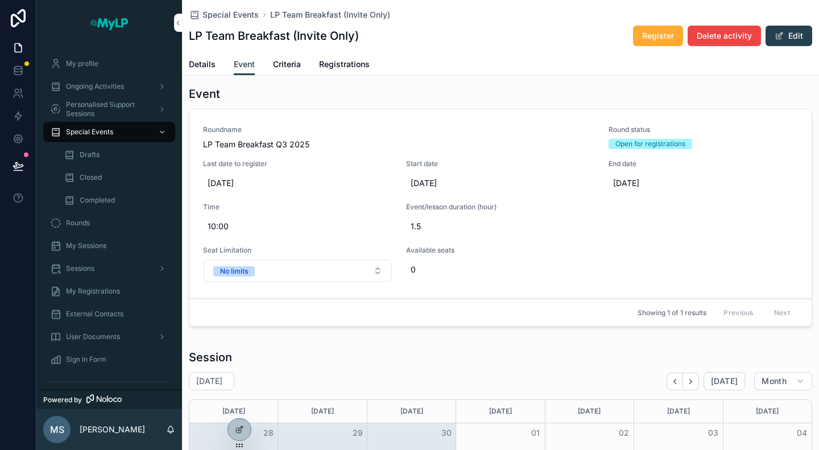
scroll to position [0, 0]
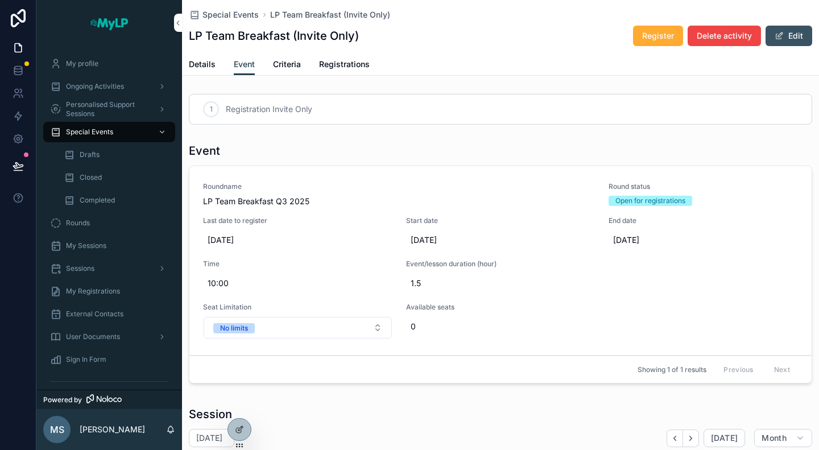
click at [775, 37] on button "Edit" at bounding box center [788, 36] width 47 height 20
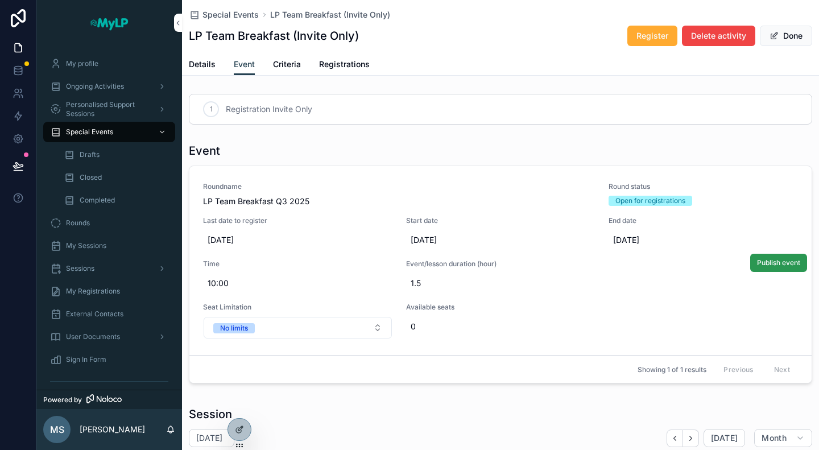
click at [760, 265] on span "Publish event" at bounding box center [778, 262] width 43 height 9
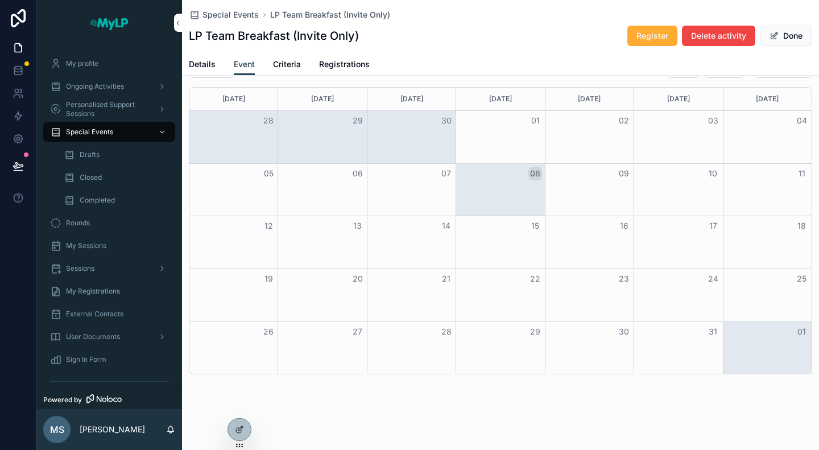
scroll to position [312, 0]
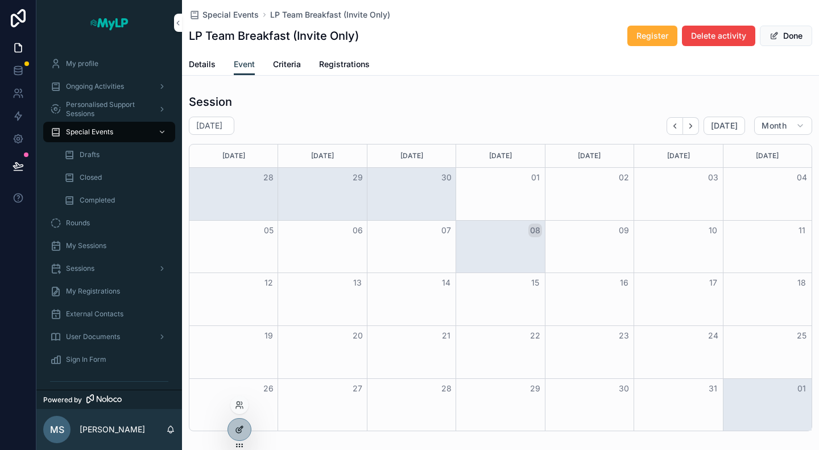
click at [240, 427] on icon at bounding box center [240, 428] width 5 height 5
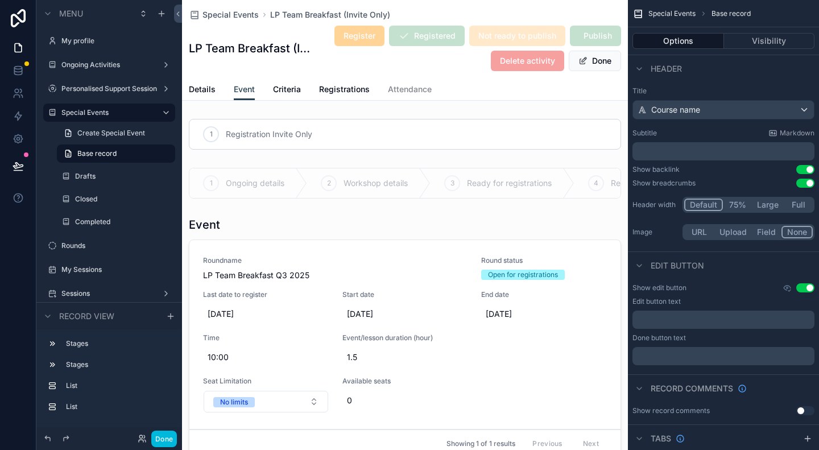
scroll to position [114, 0]
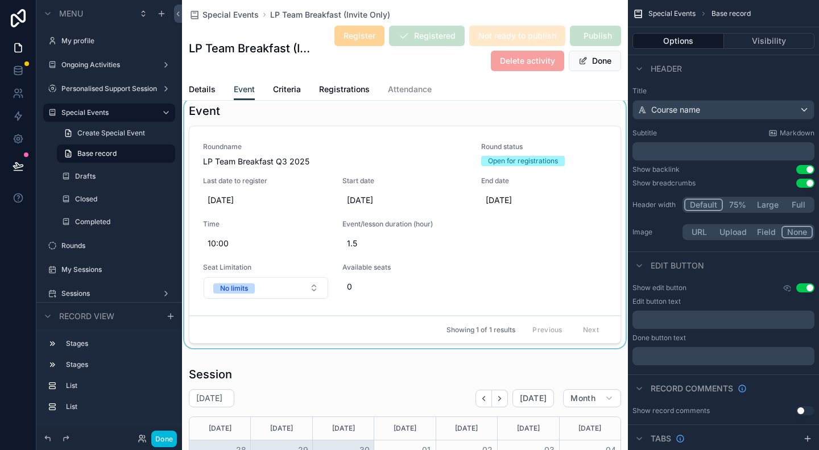
click at [547, 316] on div "scrollable content" at bounding box center [405, 225] width 446 height 254
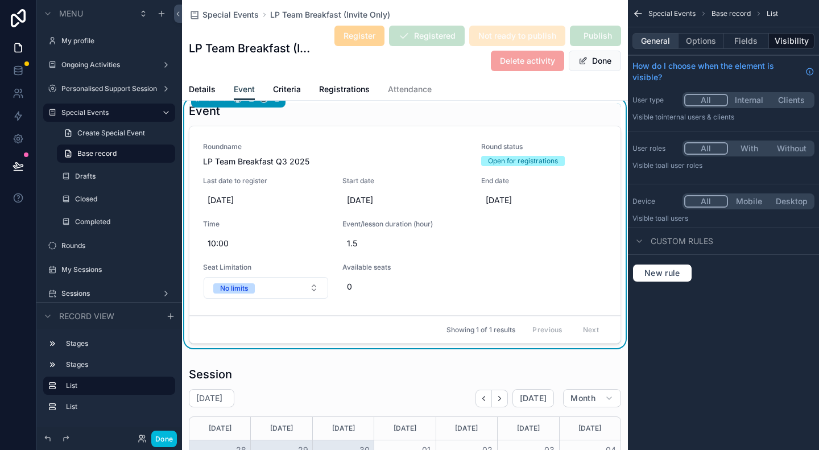
click at [662, 41] on button "General" at bounding box center [655, 41] width 46 height 16
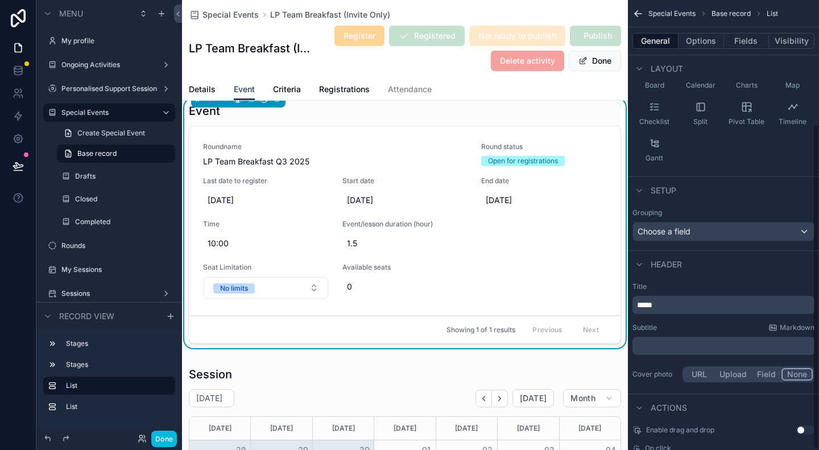
scroll to position [171, 0]
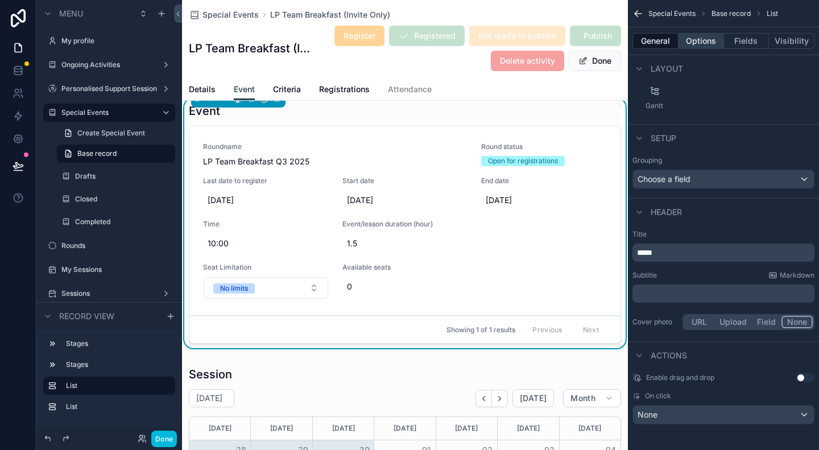
click at [692, 36] on button "Options" at bounding box center [700, 41] width 45 height 16
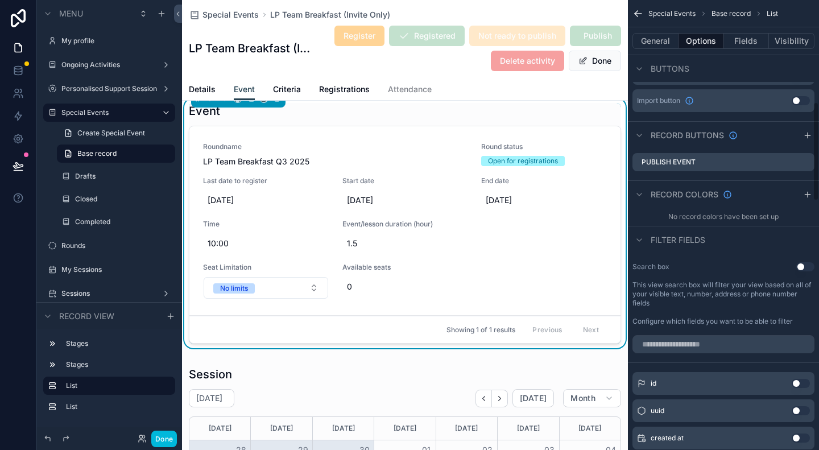
scroll to position [512, 0]
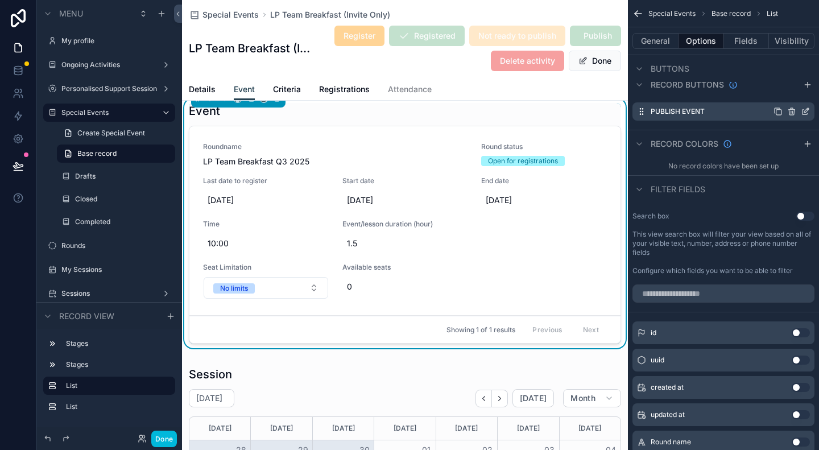
click at [805, 110] on icon "scrollable content" at bounding box center [804, 111] width 9 height 9
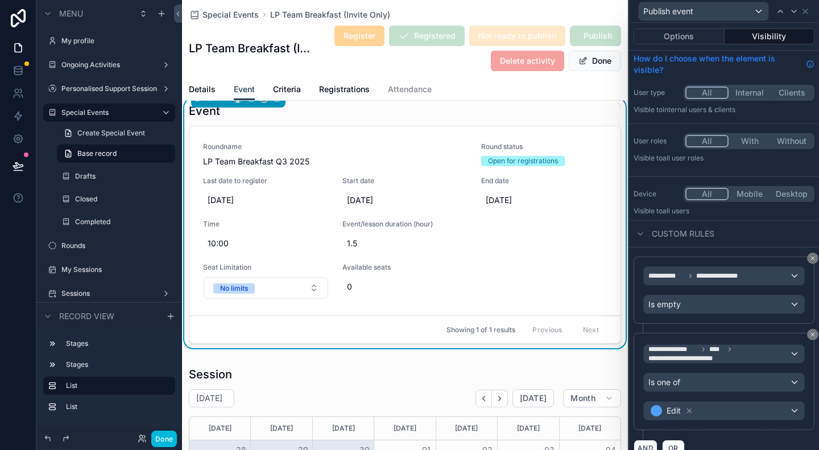
scroll to position [0, 0]
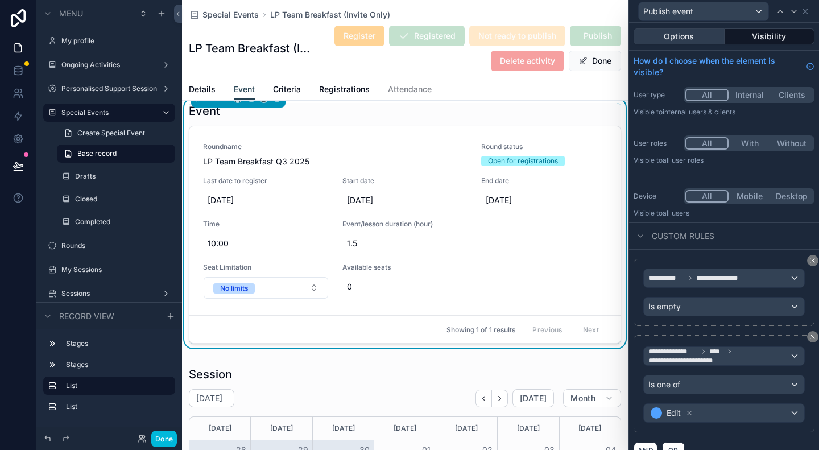
click at [672, 39] on button "Options" at bounding box center [678, 36] width 91 height 16
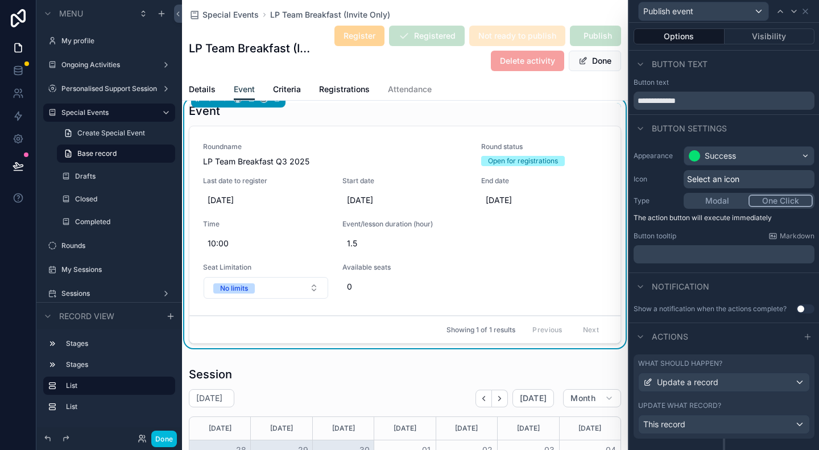
scroll to position [30, 0]
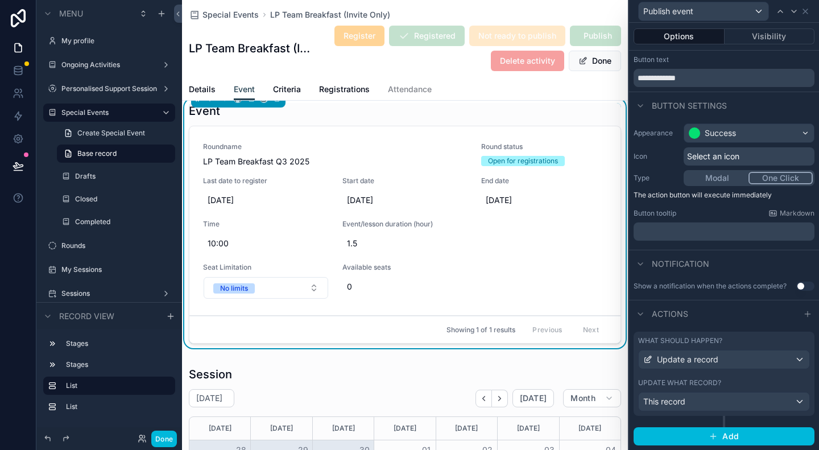
click at [737, 316] on div "Actions" at bounding box center [724, 313] width 190 height 27
click at [735, 389] on div "Update what record? This record" at bounding box center [724, 394] width 172 height 33
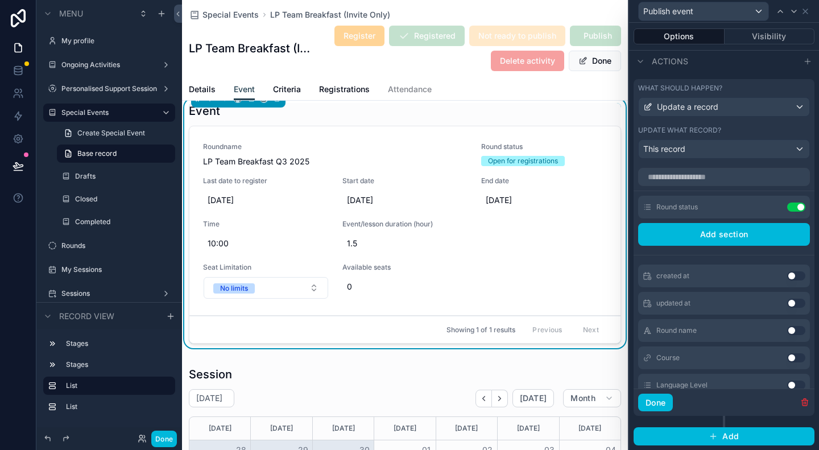
scroll to position [281, 0]
click at [806, 11] on icon at bounding box center [805, 11] width 5 height 5
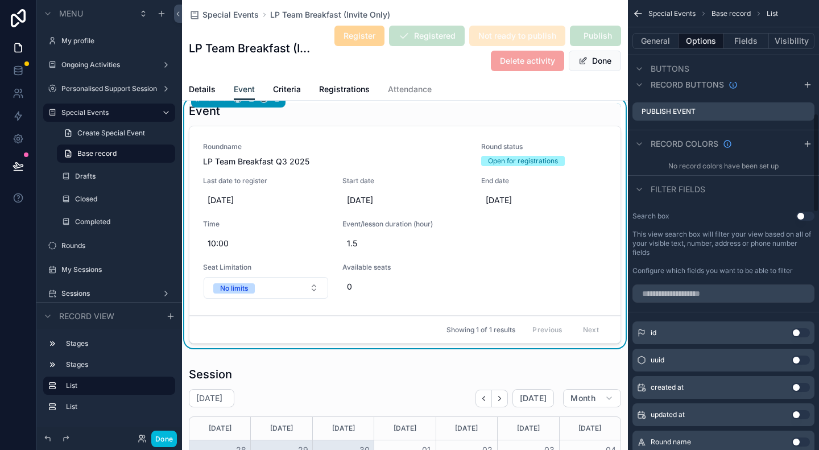
click at [639, 14] on icon "scrollable content" at bounding box center [637, 13] width 11 height 11
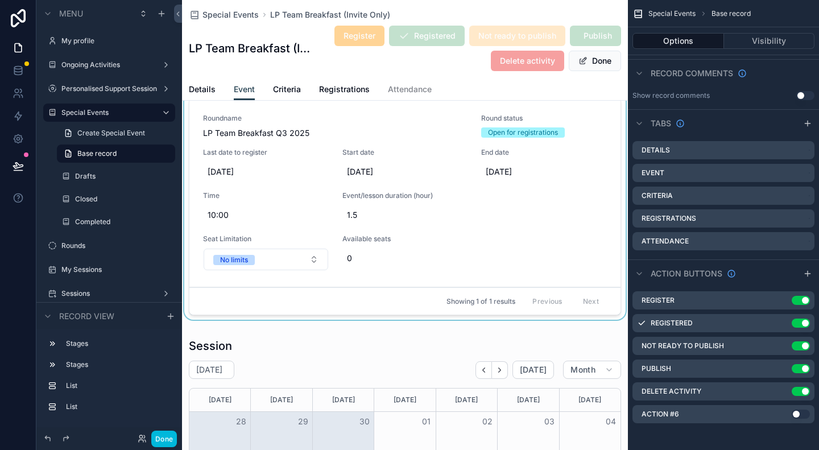
scroll to position [57, 0]
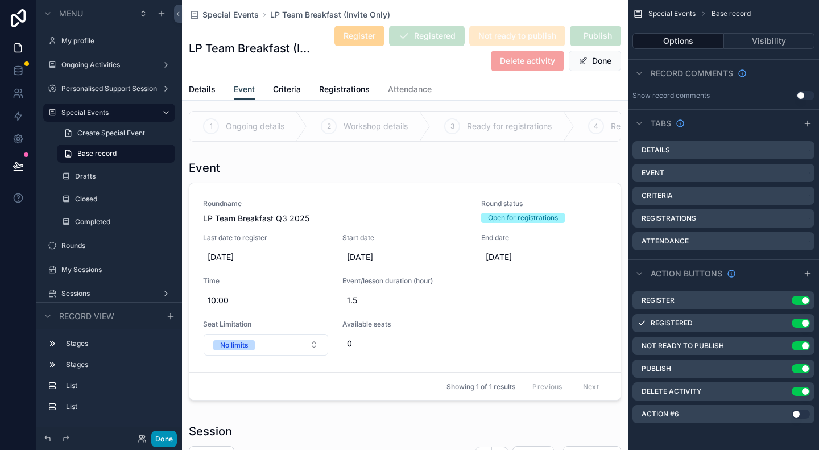
click at [167, 435] on button "Done" at bounding box center [164, 438] width 26 height 16
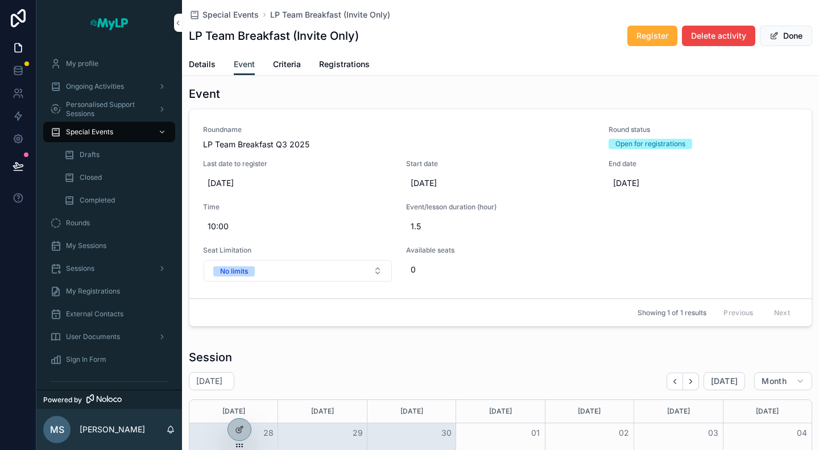
scroll to position [0, 0]
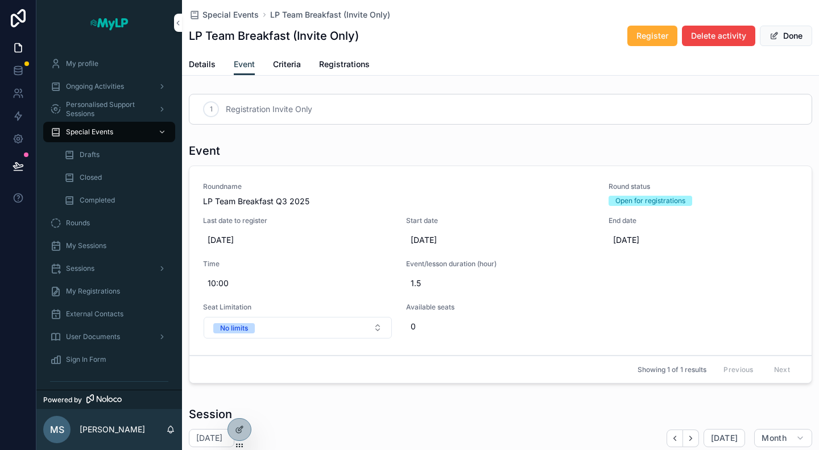
click at [296, 67] on span "Criteria" at bounding box center [287, 64] width 28 height 11
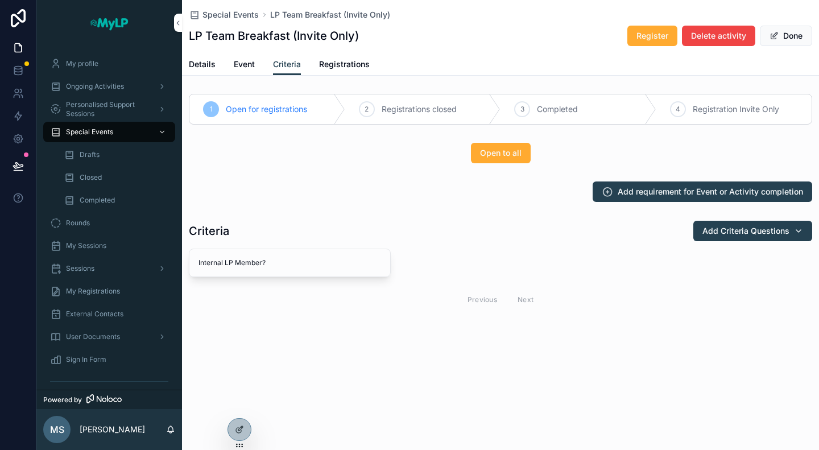
click at [329, 73] on link "Registrations" at bounding box center [344, 65] width 51 height 23
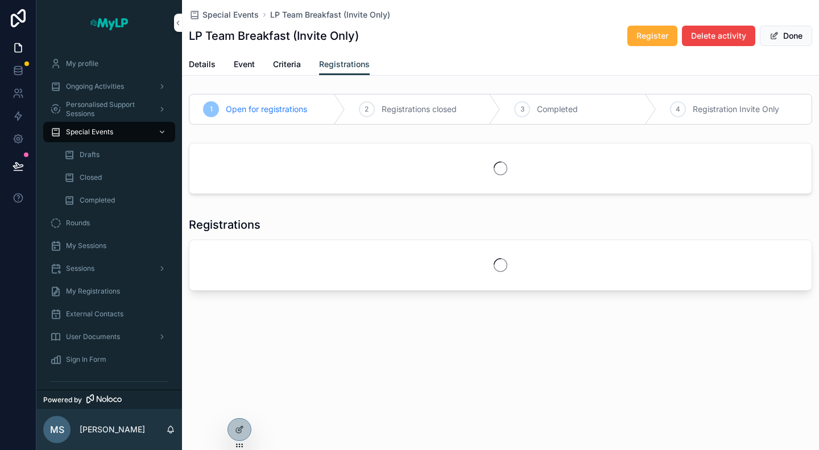
click at [342, 67] on span "Registrations" at bounding box center [344, 64] width 51 height 11
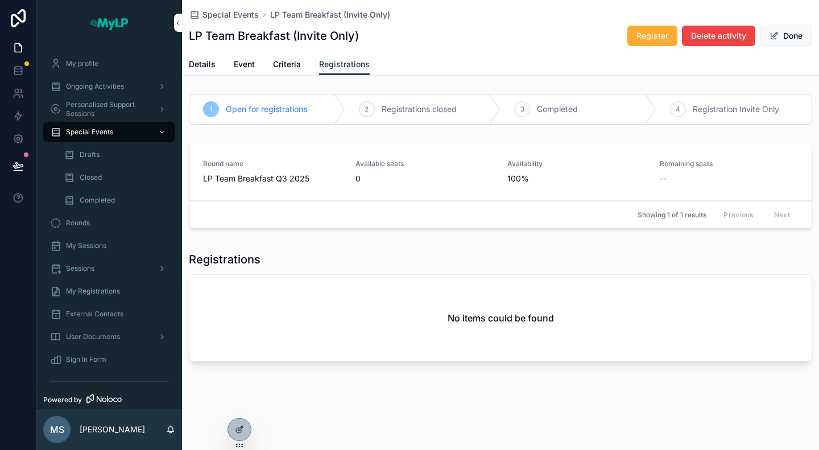
click at [326, 176] on span "LP Team Breakfast Q3 2025" at bounding box center [272, 178] width 139 height 11
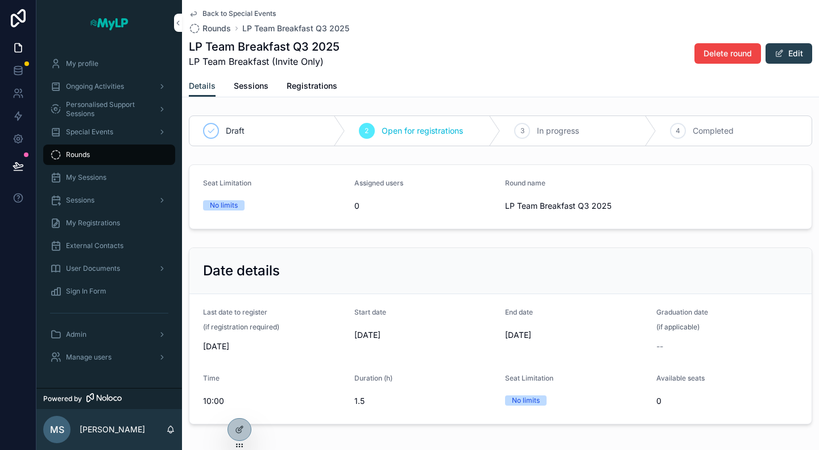
click at [206, 12] on span "Back to Special Events" at bounding box center [238, 13] width 73 height 9
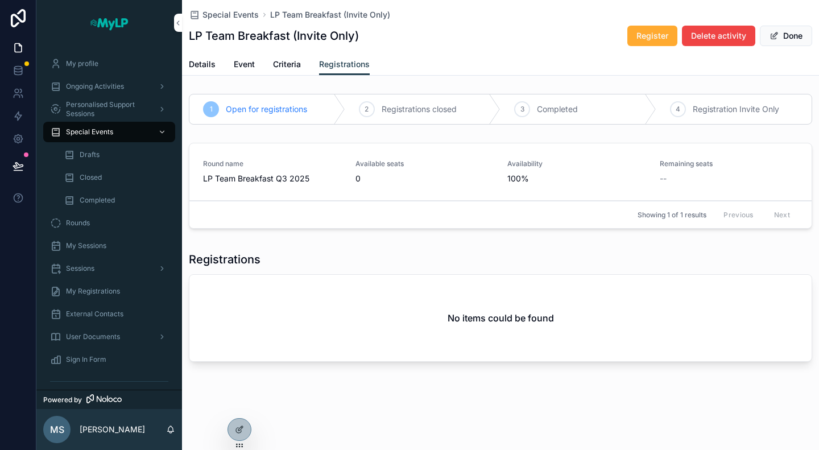
click at [204, 70] on link "Details" at bounding box center [202, 65] width 27 height 23
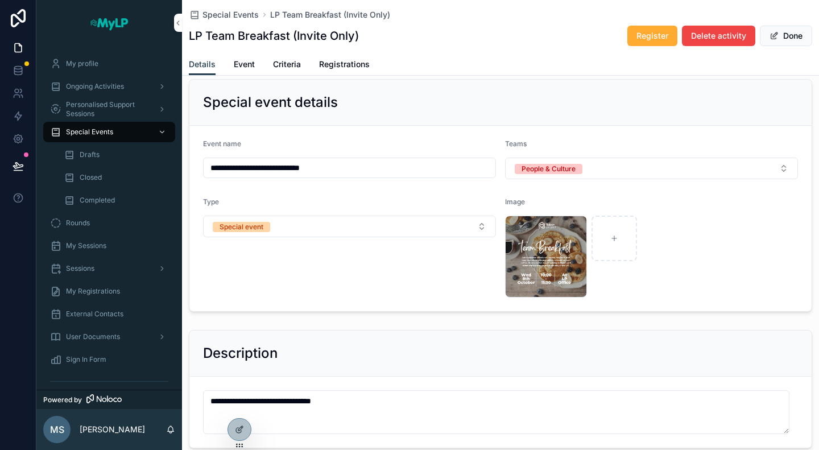
scroll to position [6, 0]
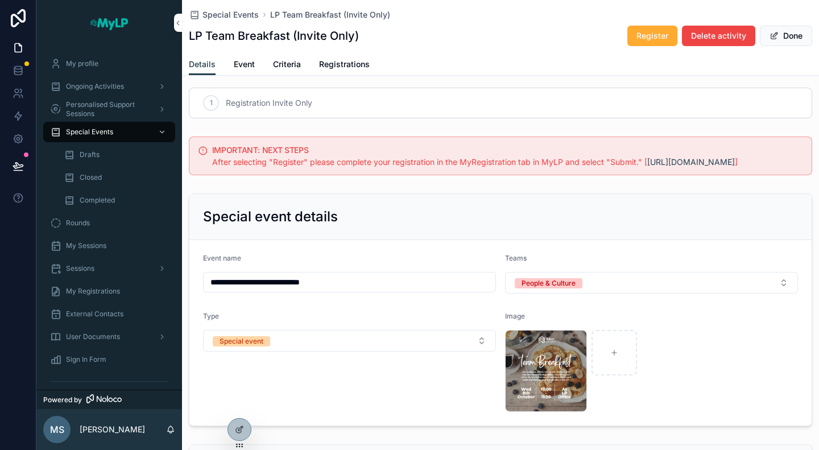
click at [247, 56] on link "Event" at bounding box center [244, 65] width 21 height 23
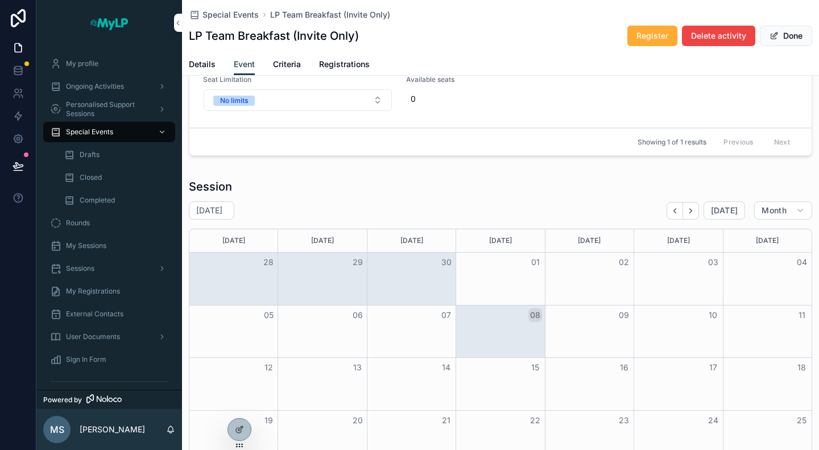
scroll to position [369, 0]
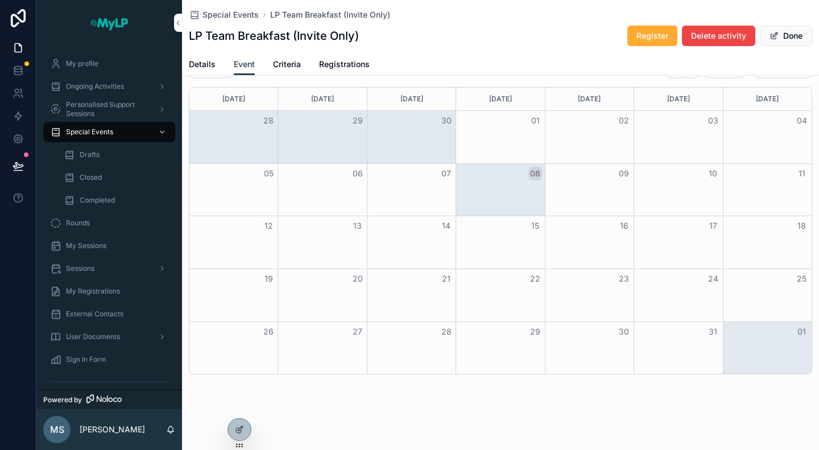
click at [522, 188] on div "Month View" at bounding box center [499, 190] width 89 height 52
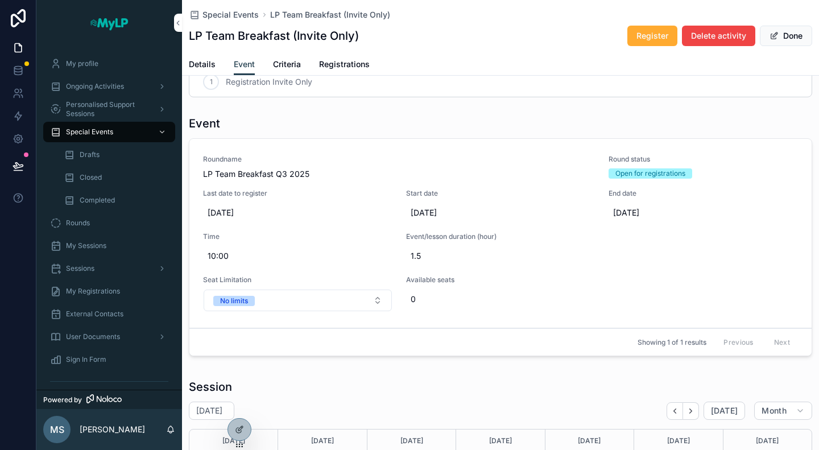
scroll to position [0, 0]
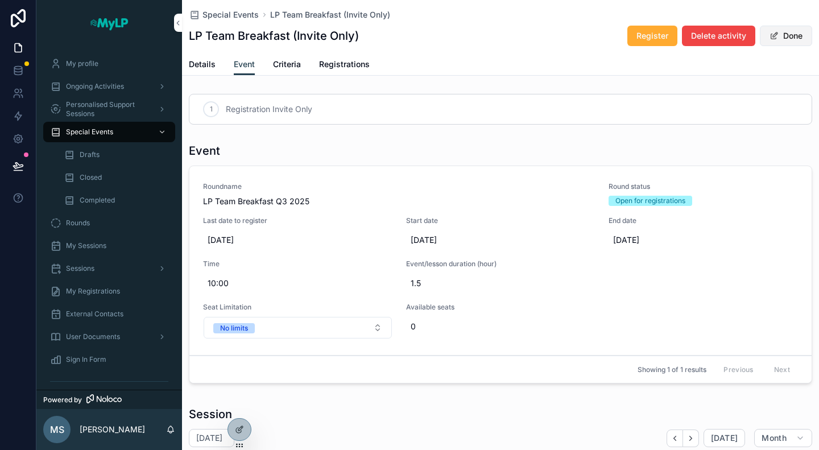
click at [781, 39] on button "Done" at bounding box center [786, 36] width 52 height 20
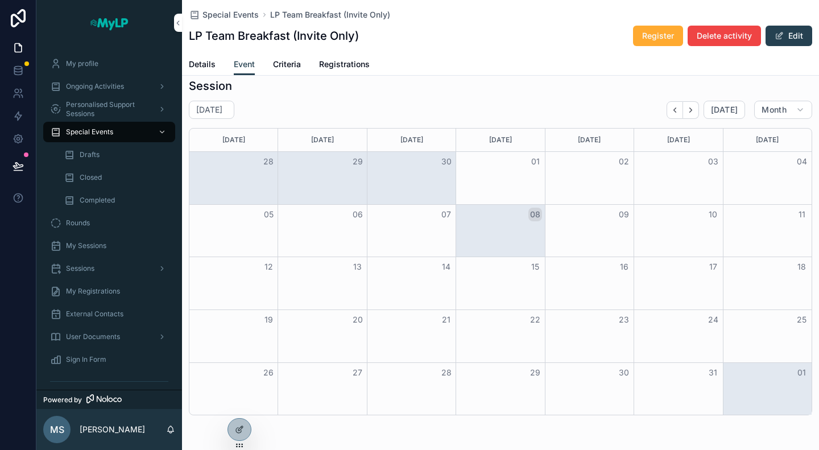
scroll to position [312, 0]
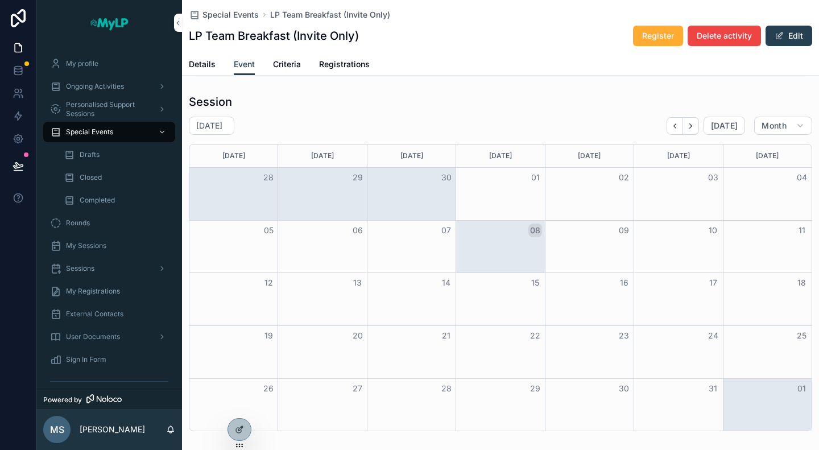
click at [500, 245] on div "Month View" at bounding box center [499, 247] width 89 height 52
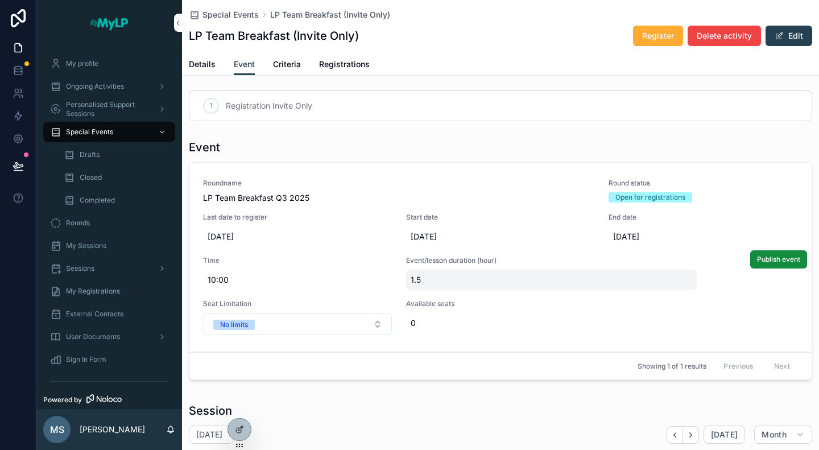
scroll to position [0, 0]
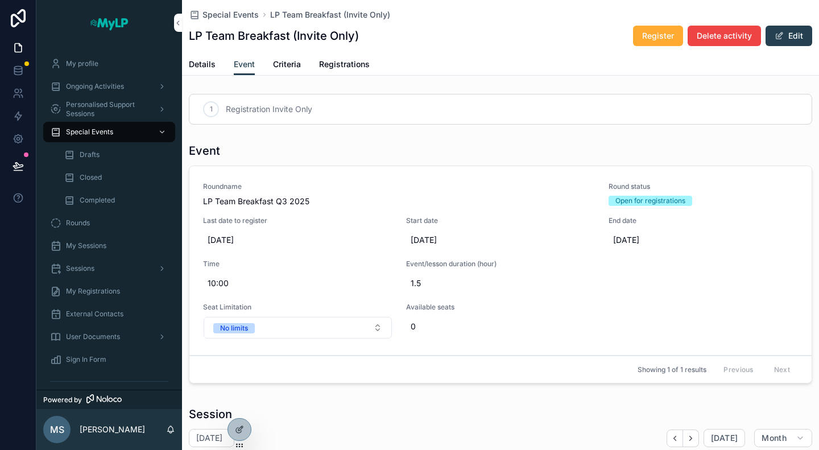
click at [200, 67] on span "Details" at bounding box center [202, 64] width 27 height 11
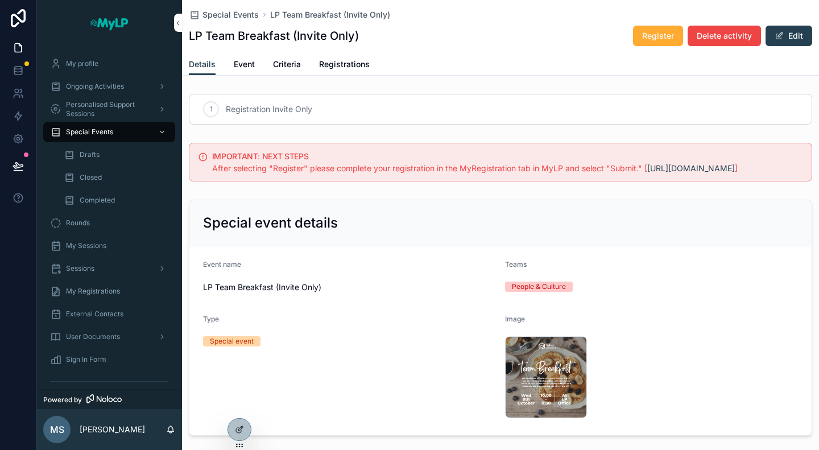
click at [248, 61] on span "Event" at bounding box center [244, 64] width 21 height 11
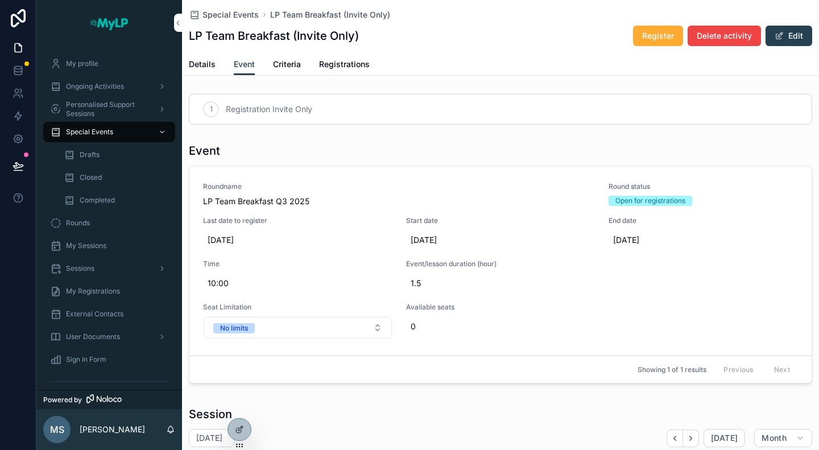
click at [277, 64] on span "Criteria" at bounding box center [287, 64] width 28 height 11
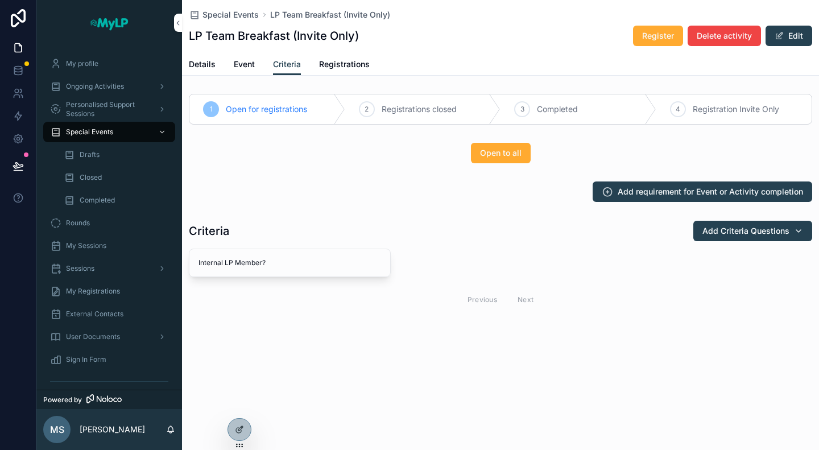
click at [317, 64] on div "Details Event Criteria Registrations" at bounding box center [500, 64] width 623 height 22
click at [246, 61] on span "Event" at bounding box center [244, 64] width 21 height 11
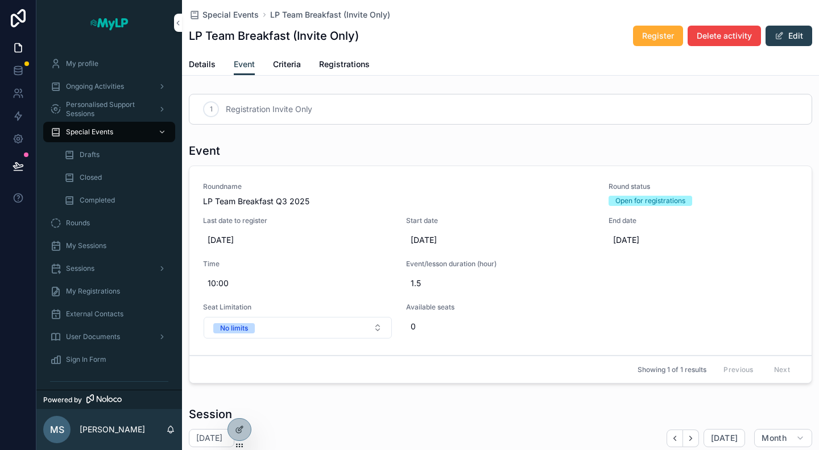
click at [204, 69] on span "Details" at bounding box center [202, 64] width 27 height 11
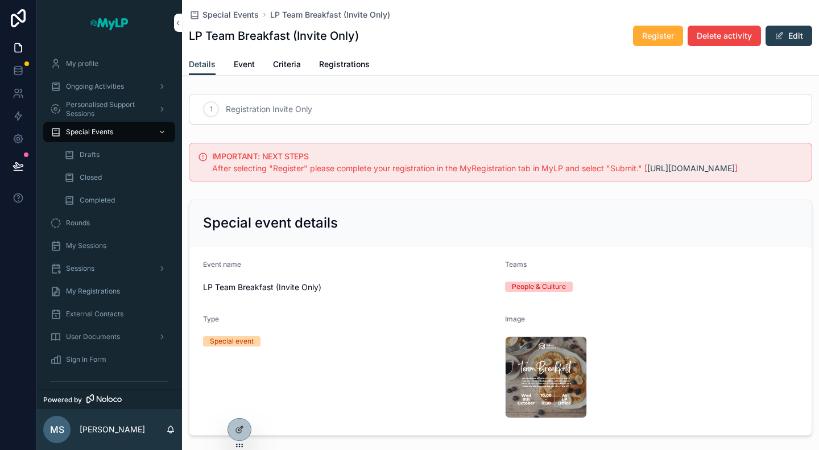
click at [230, 60] on div "Details Event Criteria Registrations" at bounding box center [500, 64] width 623 height 22
click at [237, 67] on span "Event" at bounding box center [244, 64] width 21 height 11
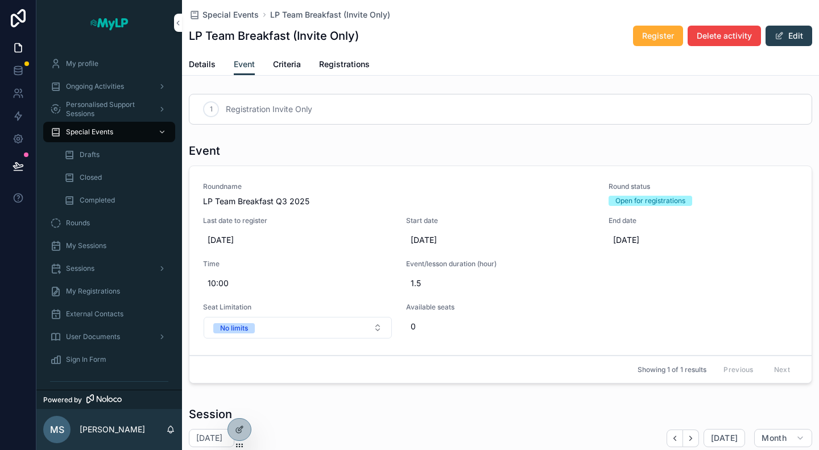
click at [205, 59] on span "Details" at bounding box center [202, 64] width 27 height 11
